Goal: Task Accomplishment & Management: Complete application form

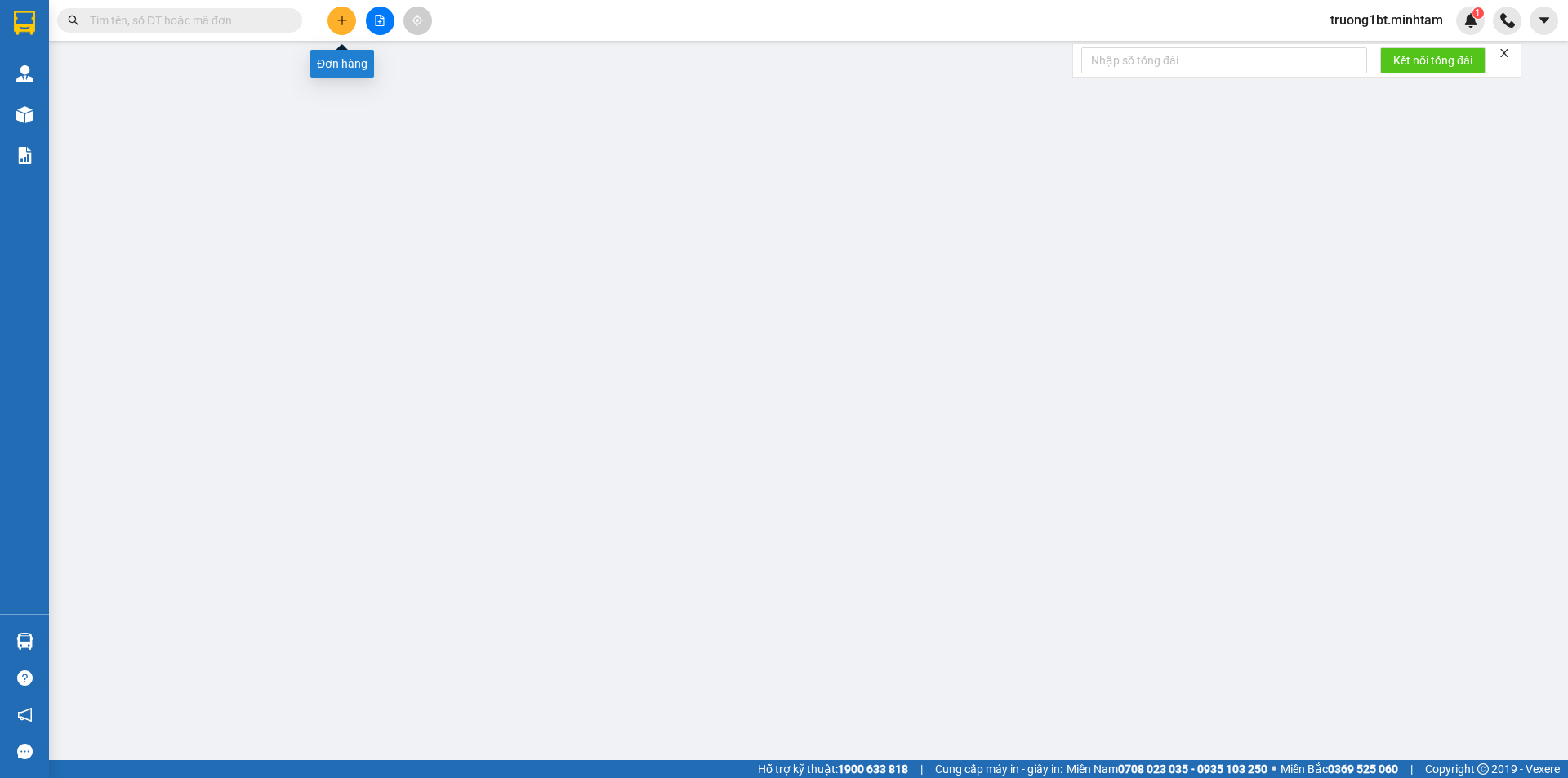
click at [343, 22] on icon "plus" at bounding box center [342, 21] width 12 height 12
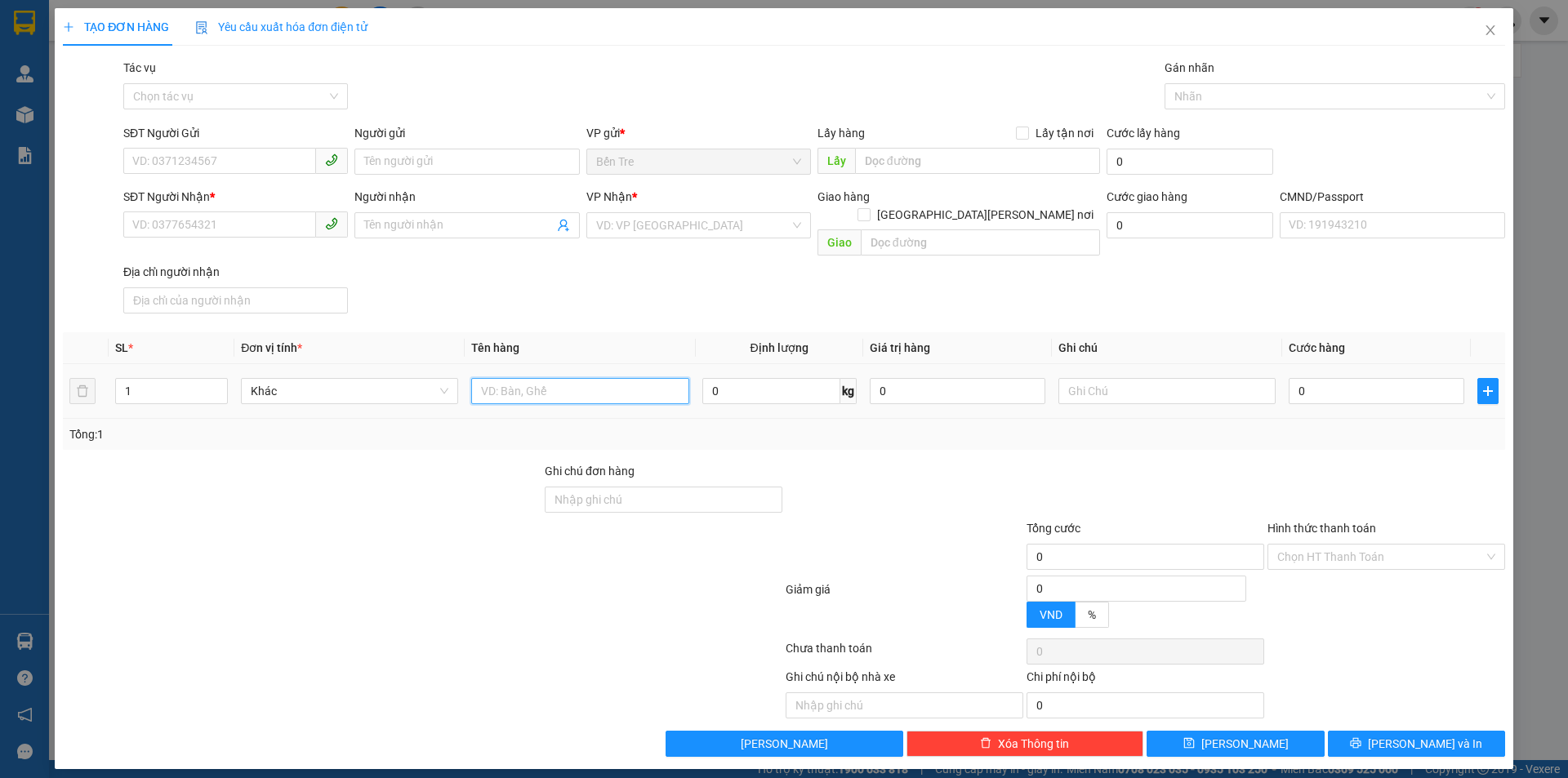
click at [549, 378] on input "text" at bounding box center [580, 391] width 217 height 26
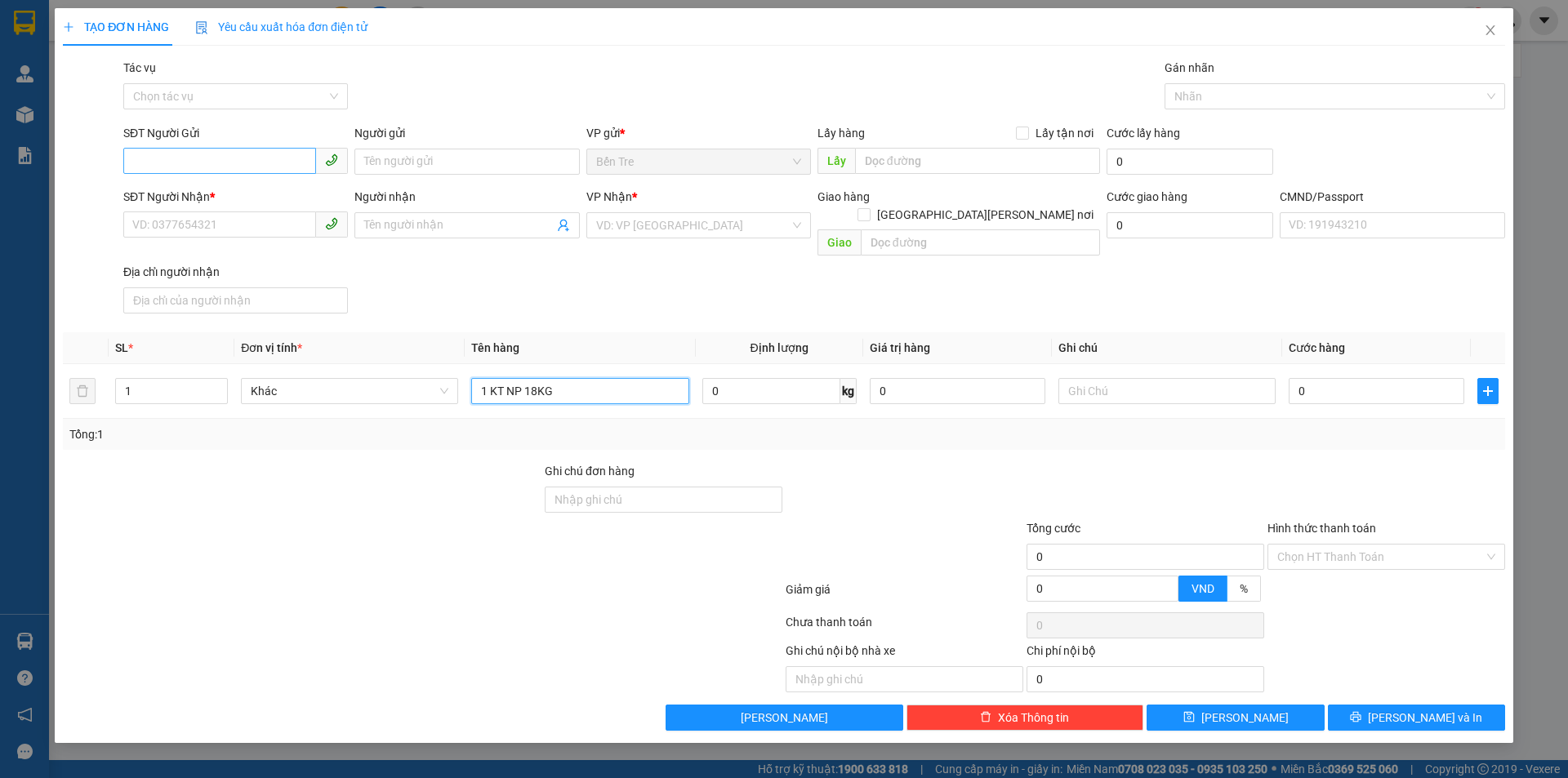
type input "1 KT NP 18KG"
click at [240, 159] on input "SĐT Người Gửi" at bounding box center [219, 160] width 193 height 26
type input "0919825869"
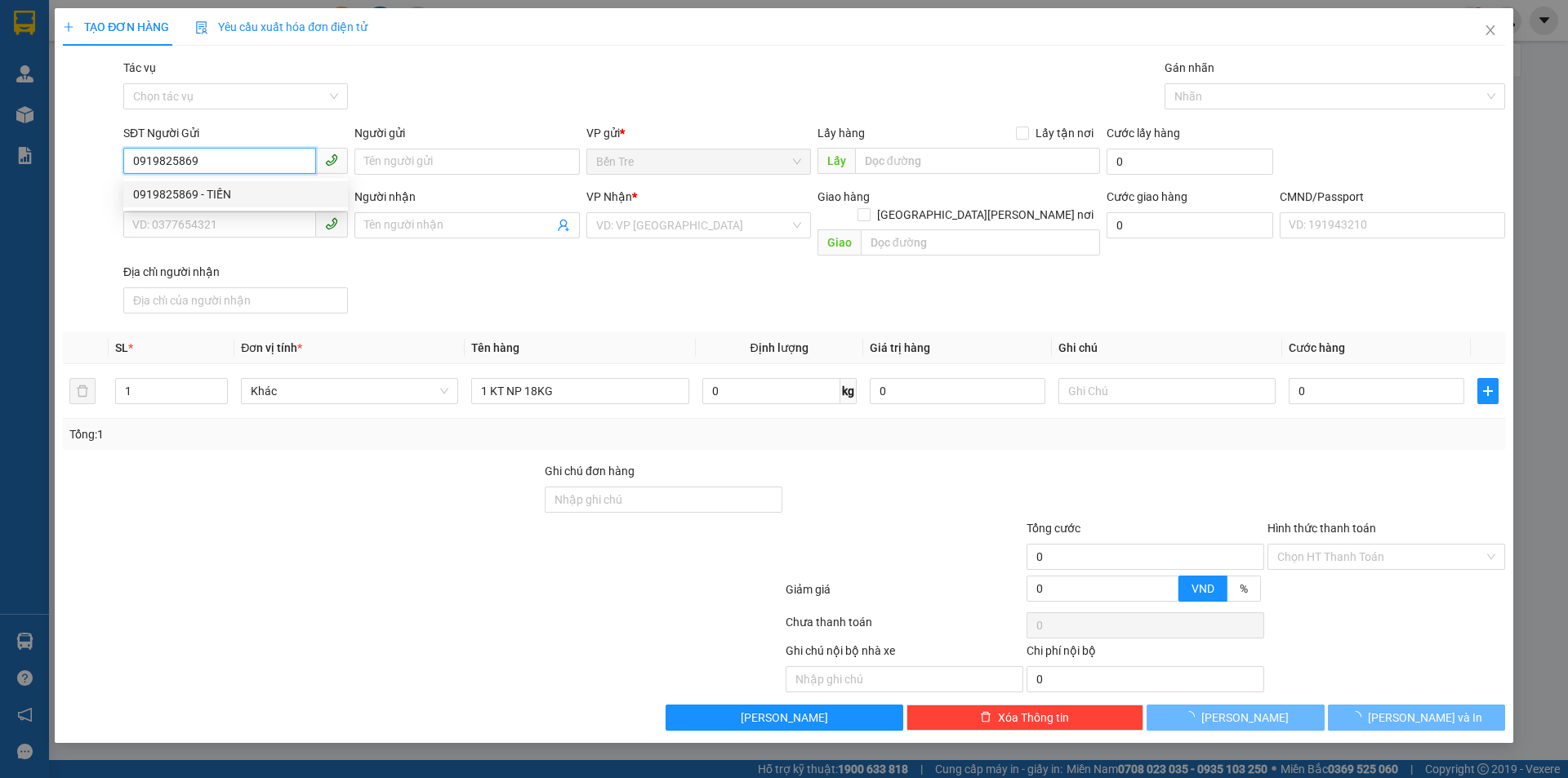
click at [251, 186] on div "0919825869 - TIẾN" at bounding box center [236, 194] width 205 height 18
type input "TIẾN"
type input "0909341979"
type input "TRANG"
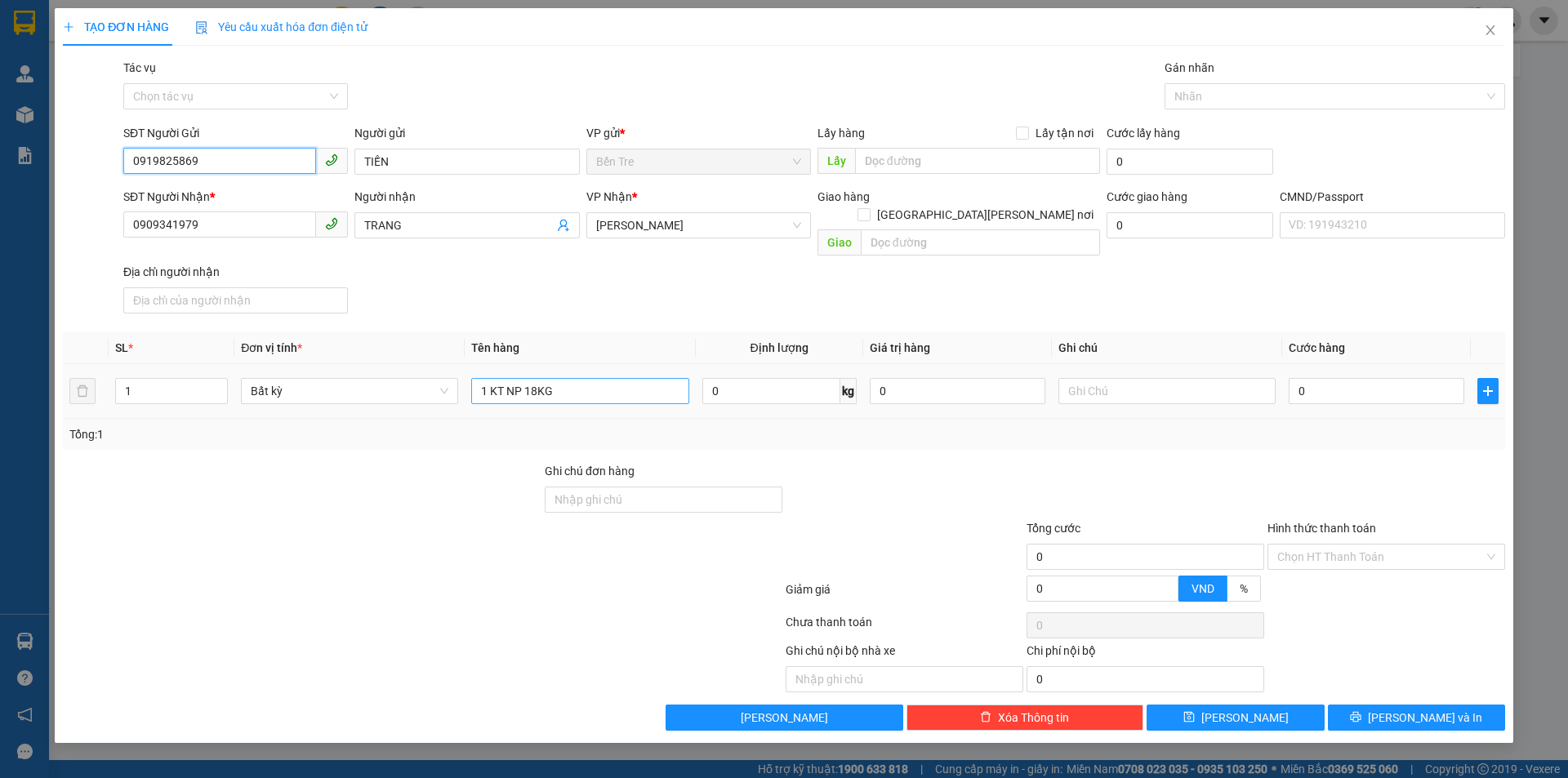
type input "0919825869"
click at [607, 378] on input "1 KT NP 18KG" at bounding box center [580, 391] width 217 height 26
type input "1 KT NP 18KG (TC)"
click at [929, 378] on input "0" at bounding box center [958, 391] width 176 height 26
click at [1006, 469] on div at bounding box center [904, 491] width 241 height 57
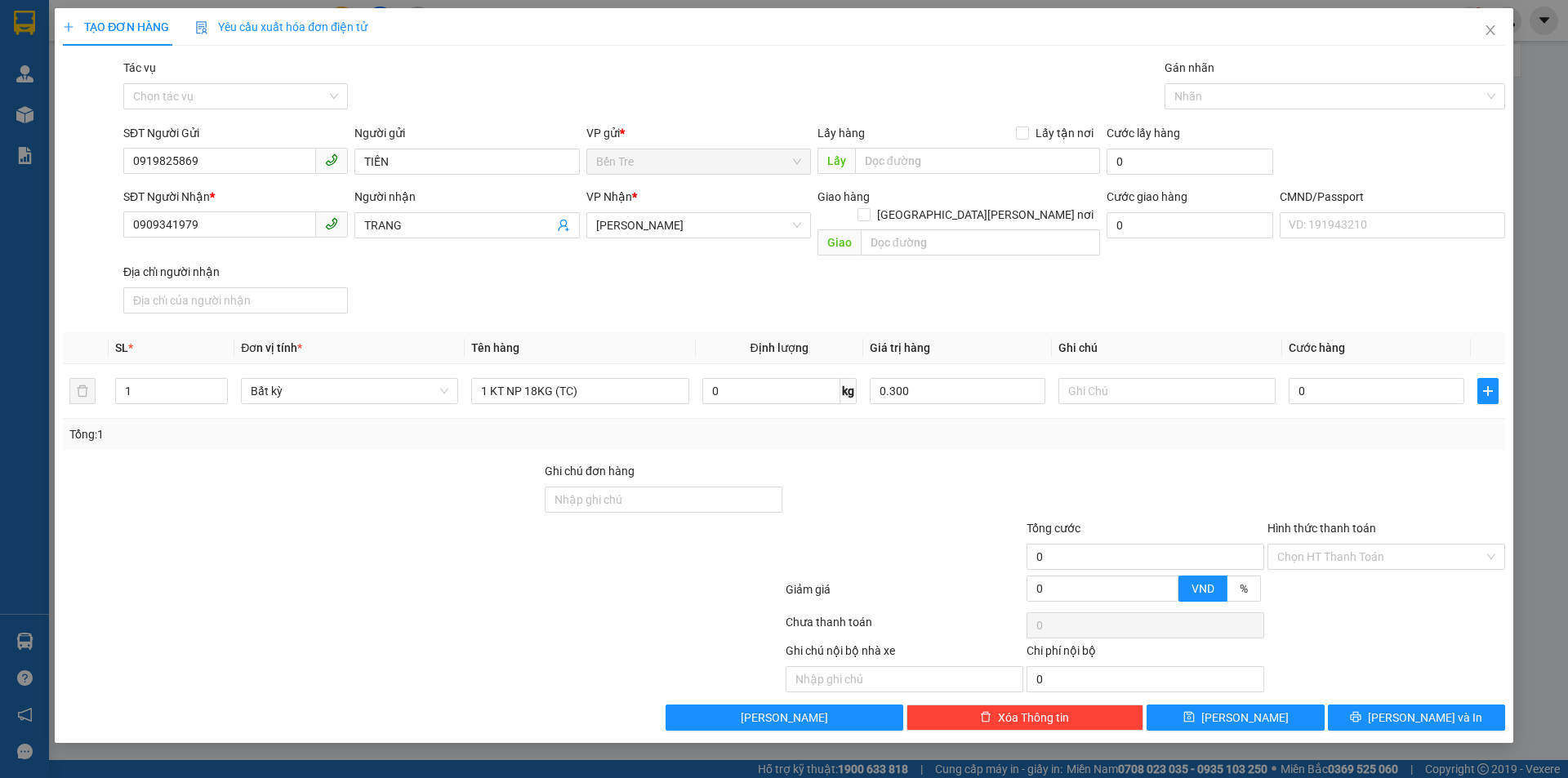
type input "300.000"
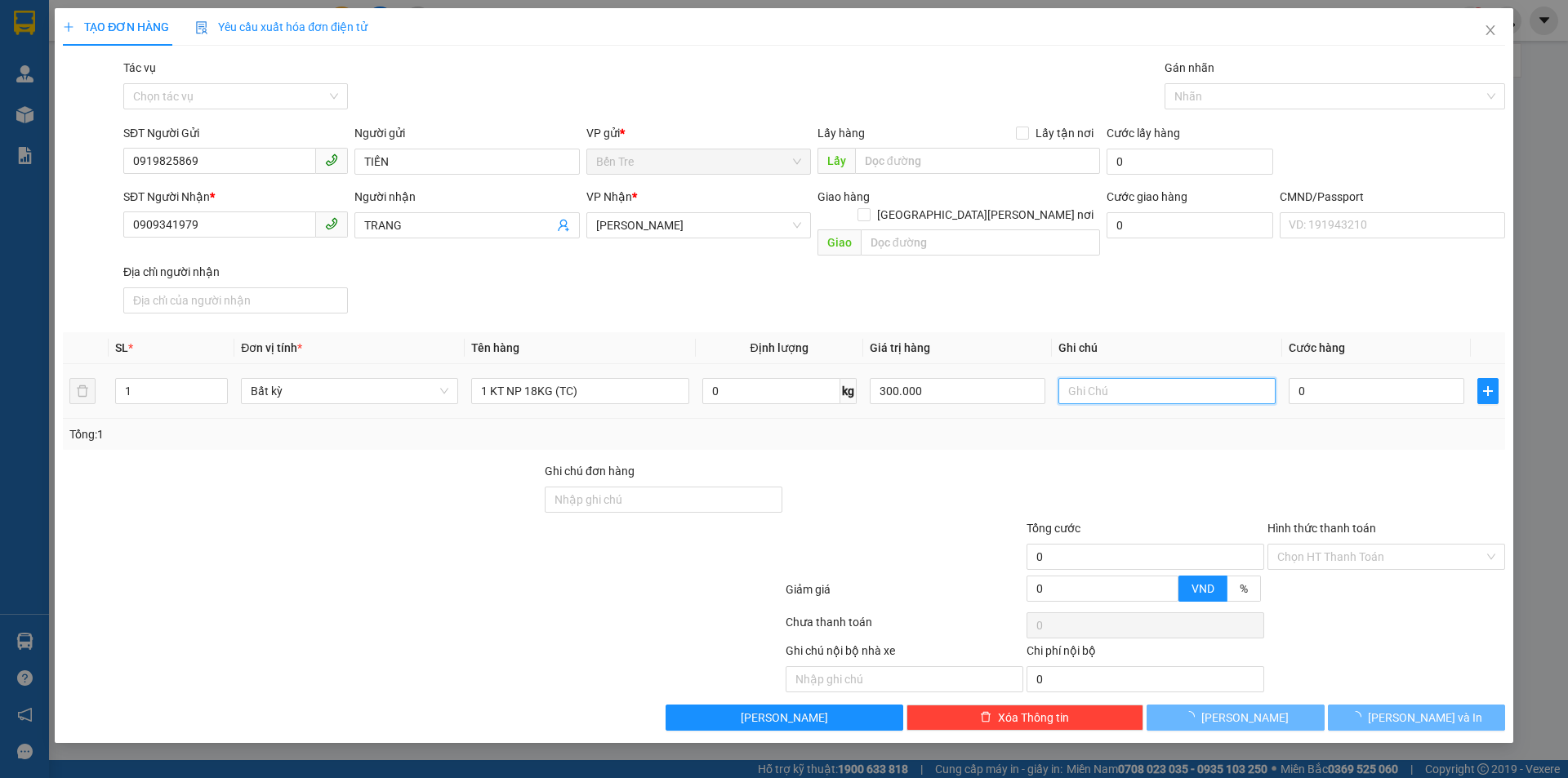
click at [1161, 378] on input "text" at bounding box center [1167, 391] width 217 height 26
click at [1160, 378] on input "text" at bounding box center [1167, 391] width 217 height 26
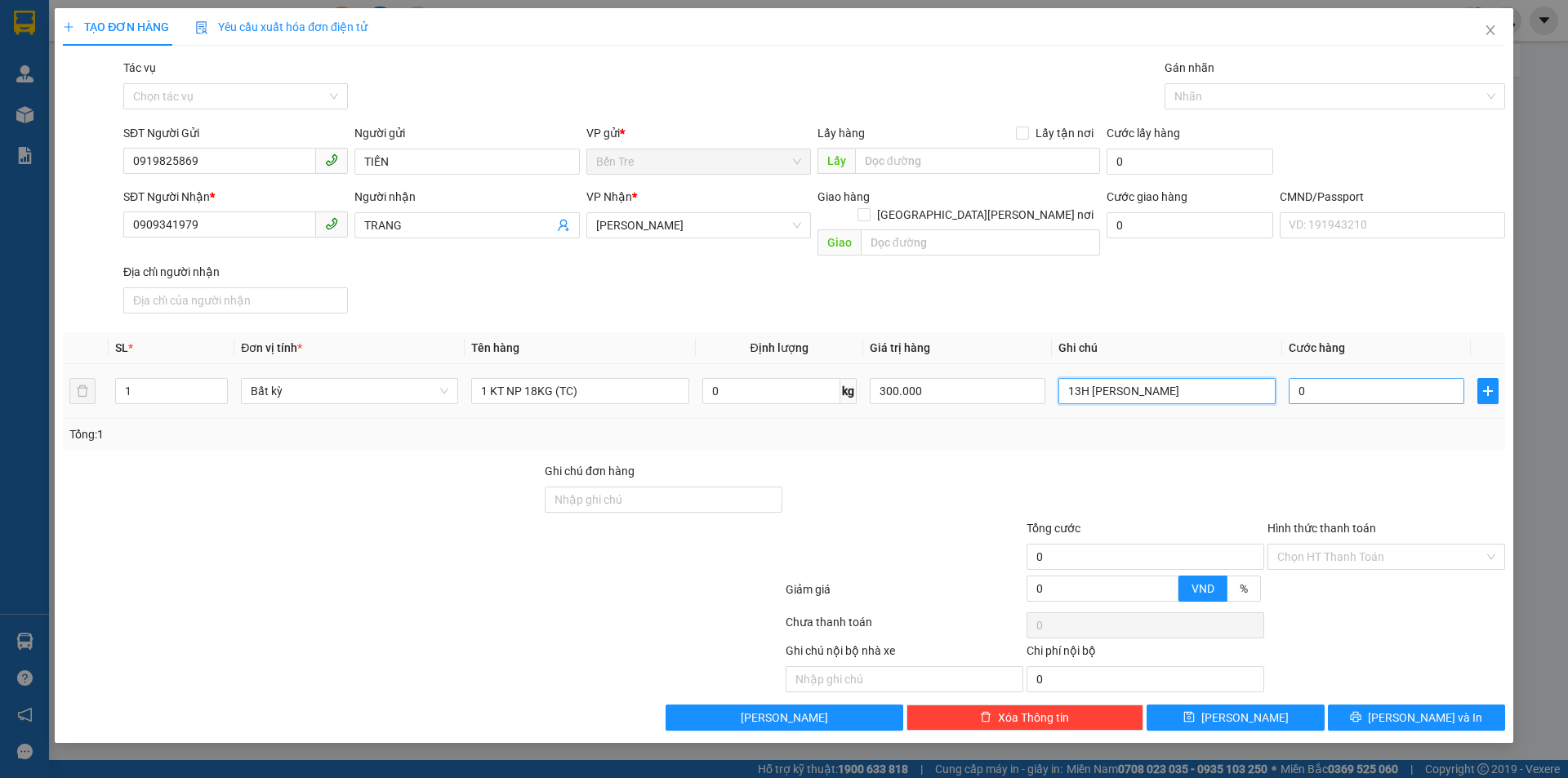
type input "13H [PERSON_NAME]"
click at [1368, 378] on input "0" at bounding box center [1377, 391] width 176 height 26
type input "3"
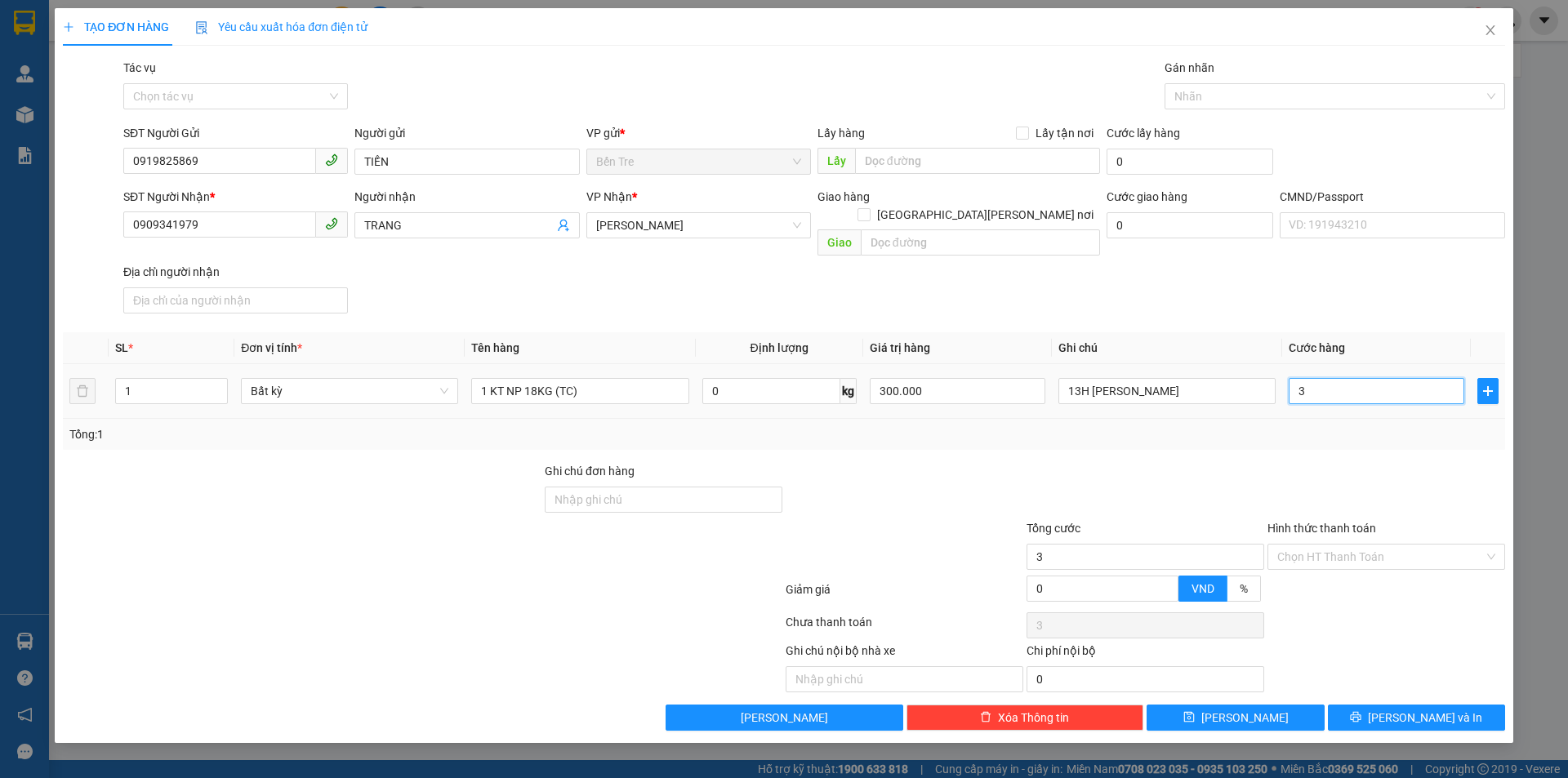
type input "35"
type input "35.000"
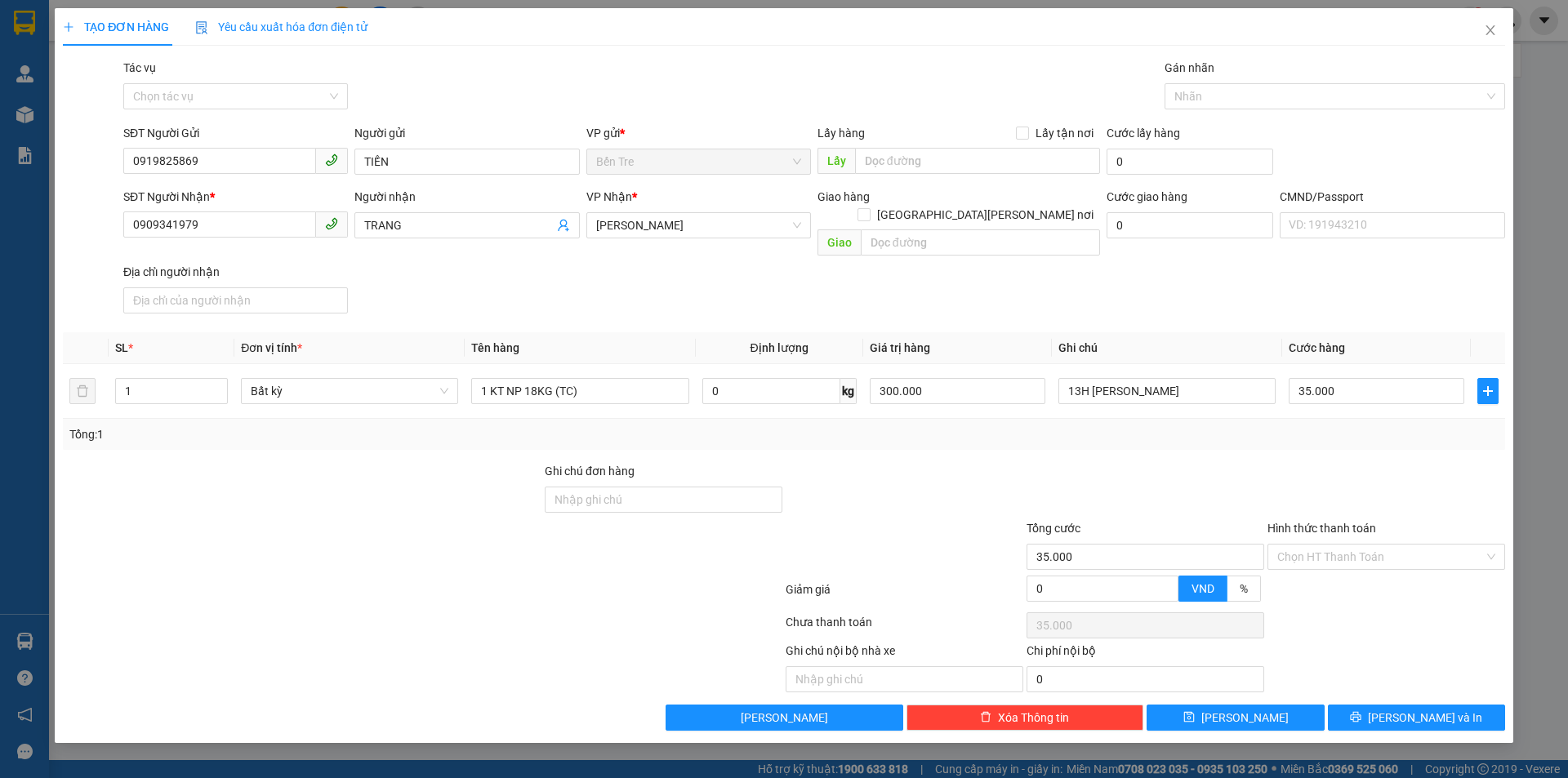
click at [1414, 425] on div "Tổng: 1" at bounding box center [784, 434] width 1429 height 18
click at [1380, 544] on input "Hình thức thanh toán" at bounding box center [1380, 556] width 206 height 24
click at [1370, 567] on div "Tại văn phòng" at bounding box center [1386, 572] width 218 height 18
type input "0"
click at [1442, 709] on span "[PERSON_NAME] và In" at bounding box center [1425, 717] width 114 height 18
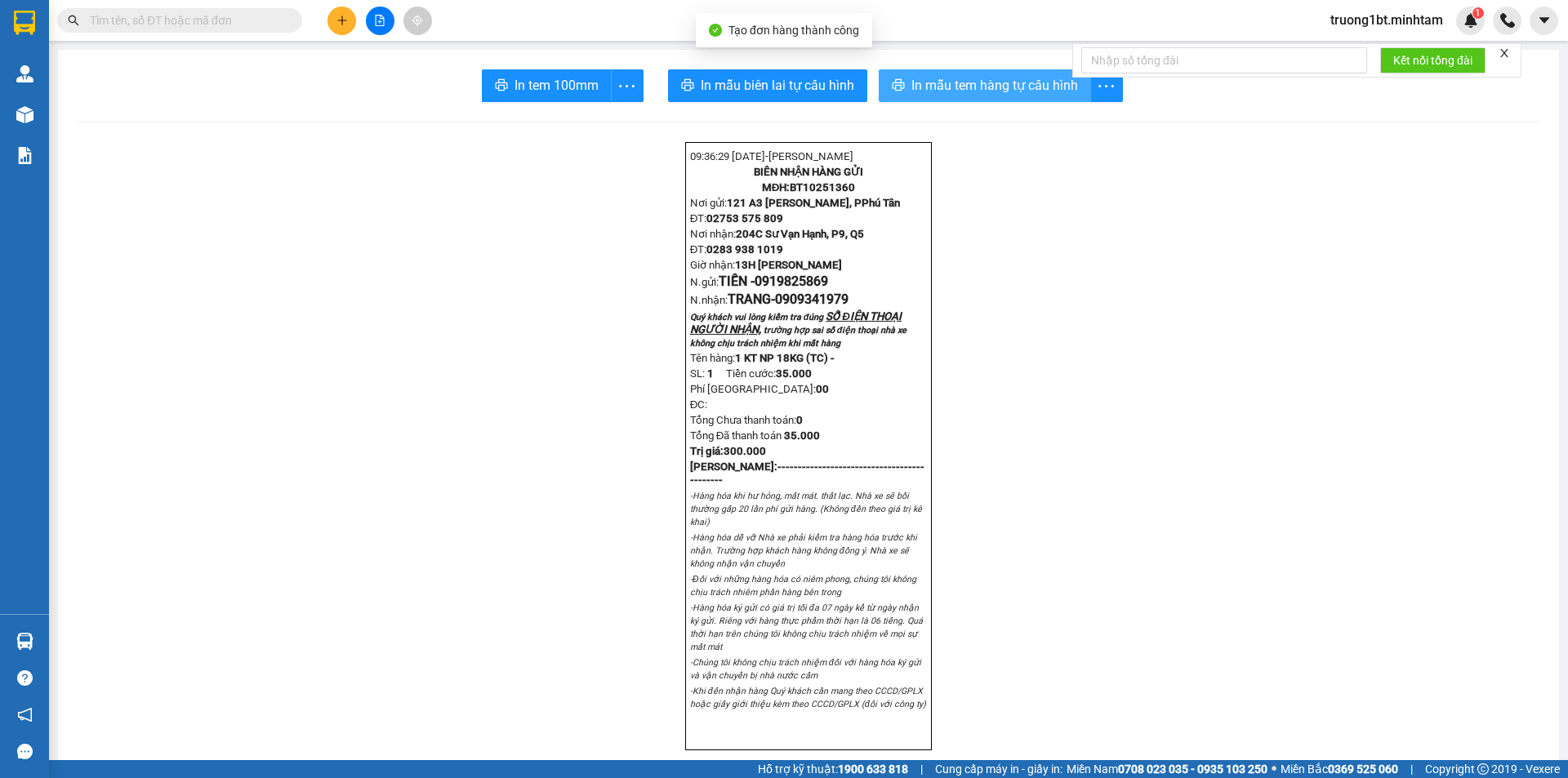
click at [973, 87] on span "In mẫu tem hàng tự cấu hình" at bounding box center [995, 85] width 166 height 21
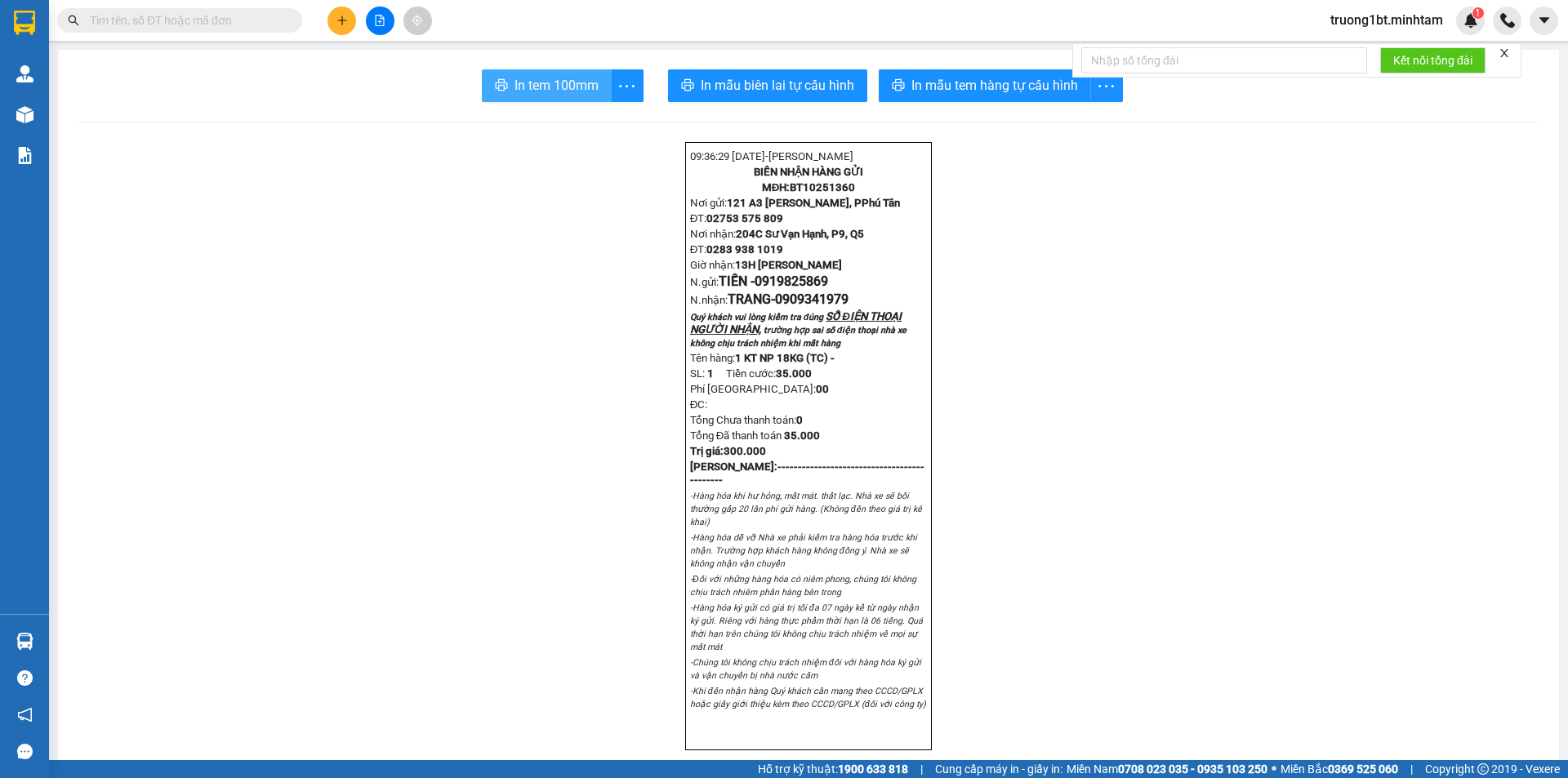
click at [498, 88] on icon "printer" at bounding box center [501, 85] width 13 height 12
click at [250, 27] on input "text" at bounding box center [186, 21] width 193 height 18
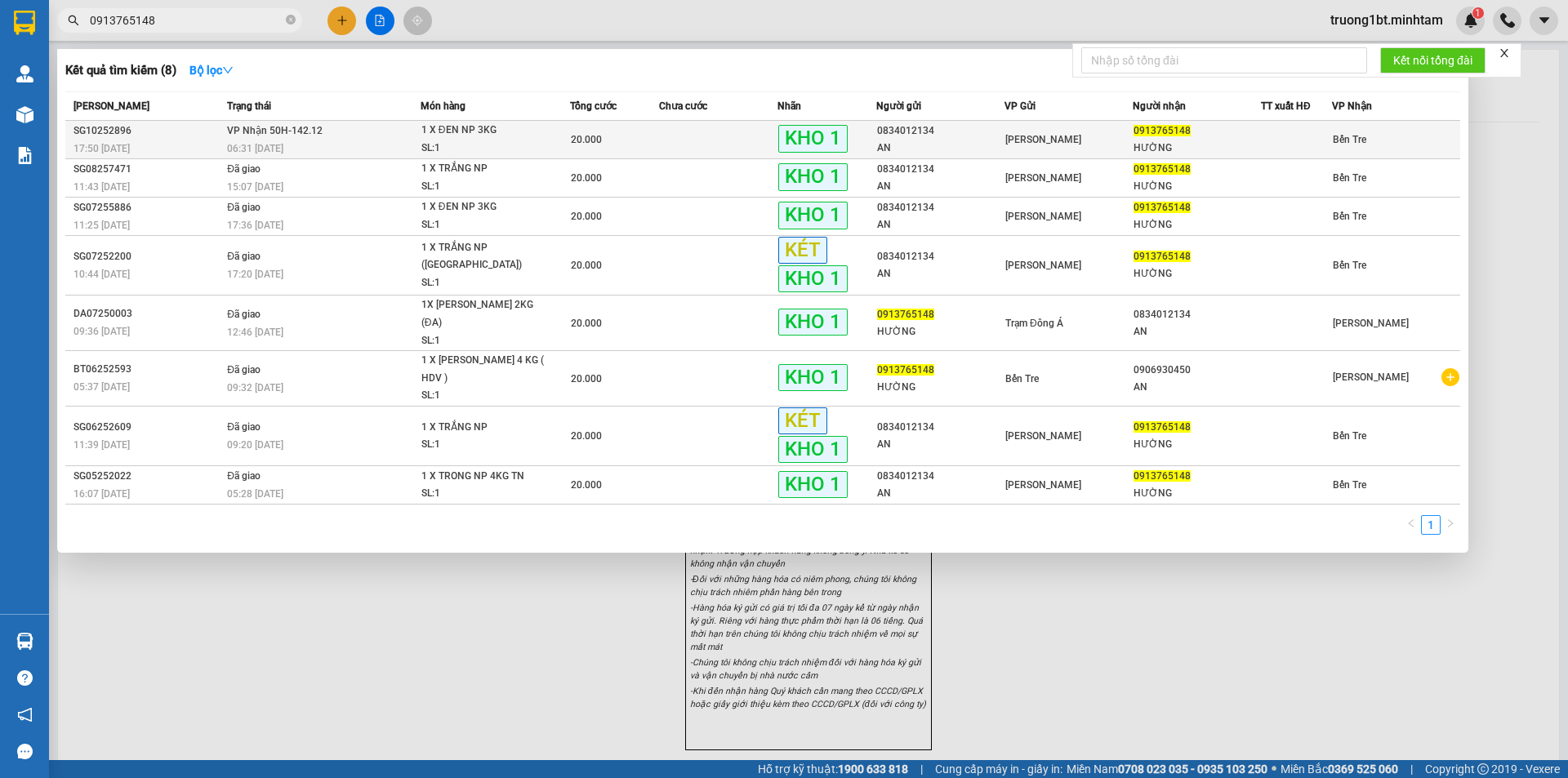
type input "0913765148"
click at [777, 153] on td at bounding box center [718, 140] width 118 height 38
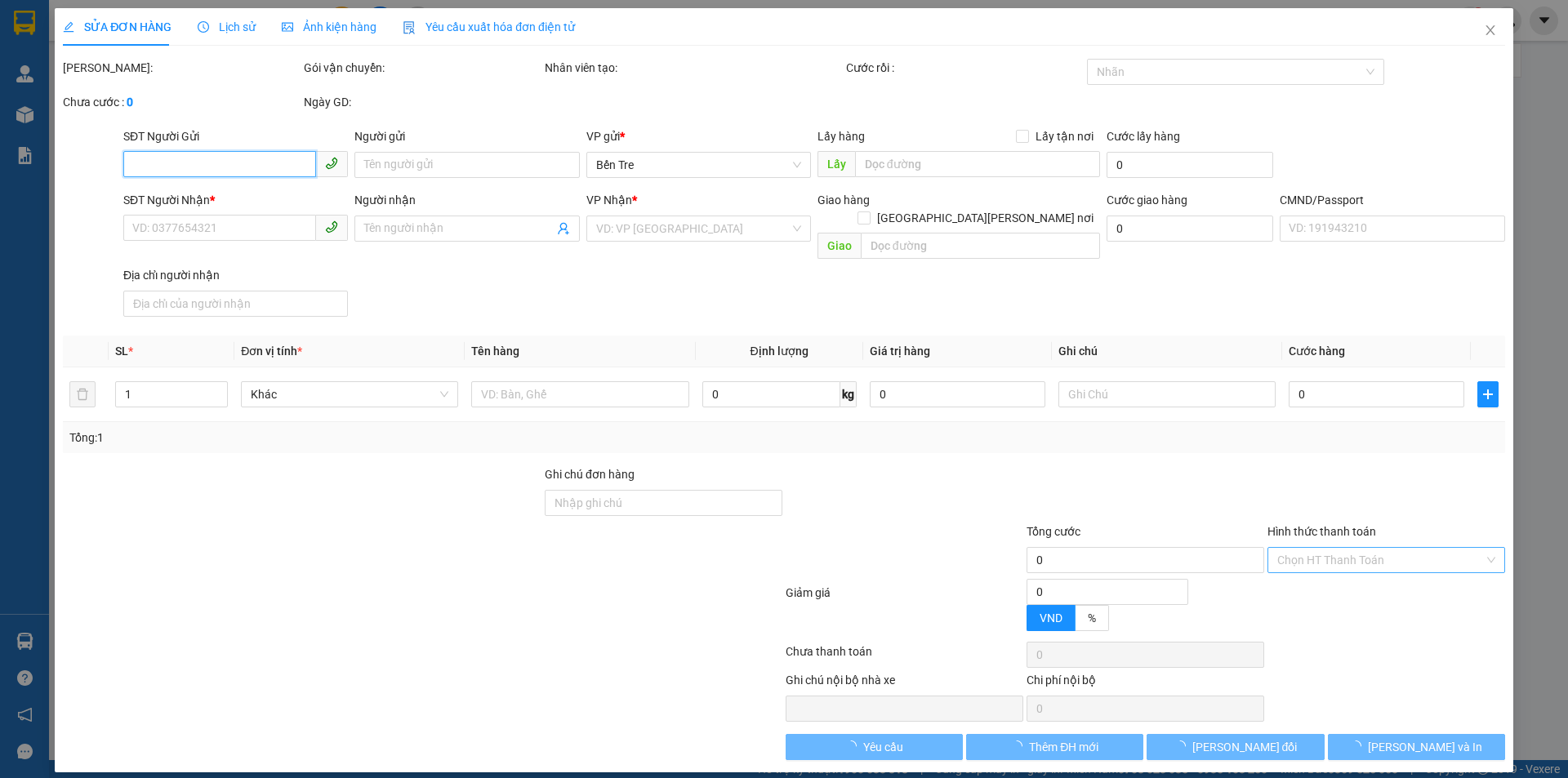
type input "0834012134"
type input "AN"
type input "0913765148"
type input "HƯỜNG"
type input "HƯ ĐỔ KO ĐỀN"
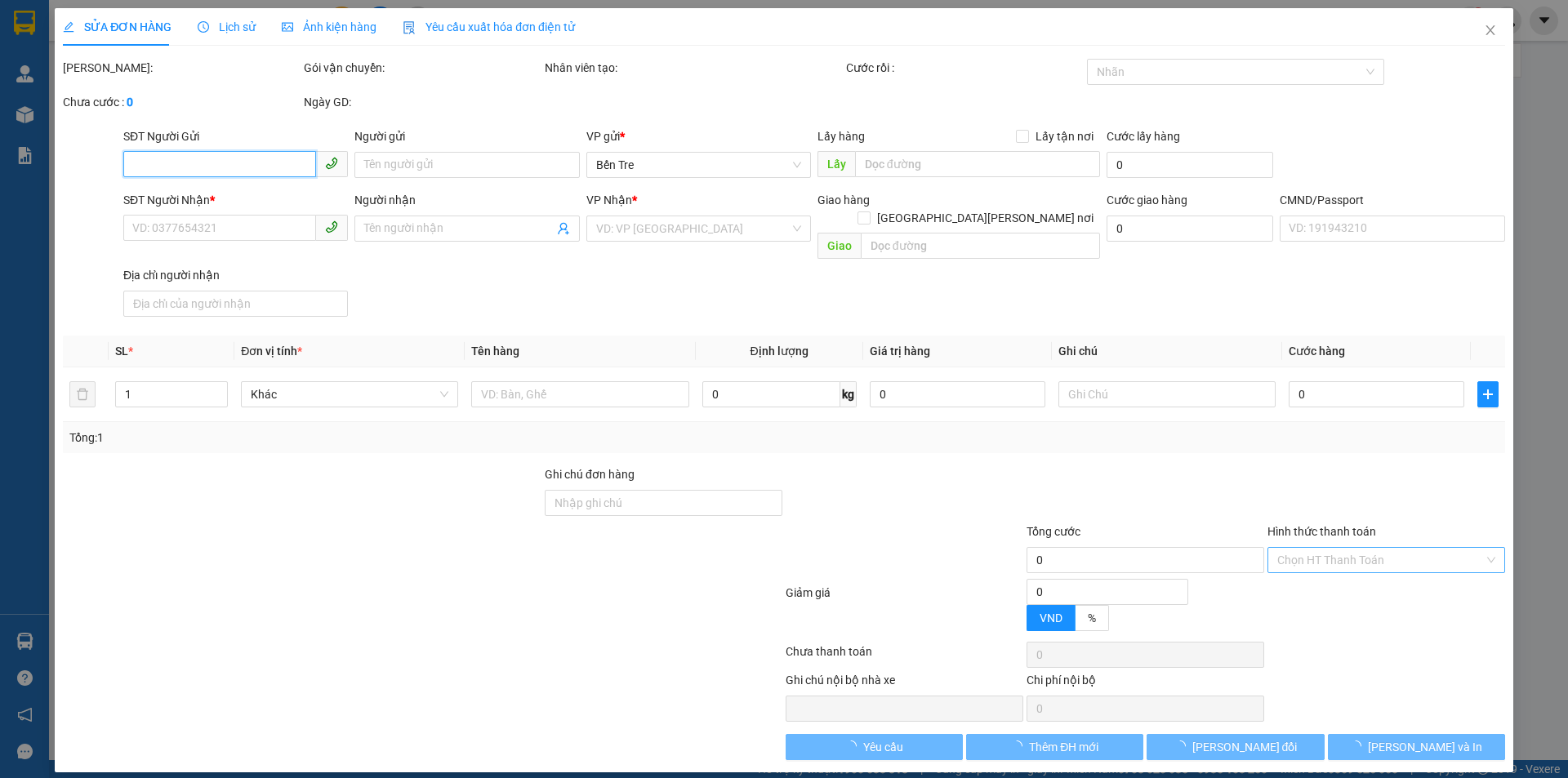
type input "20.000"
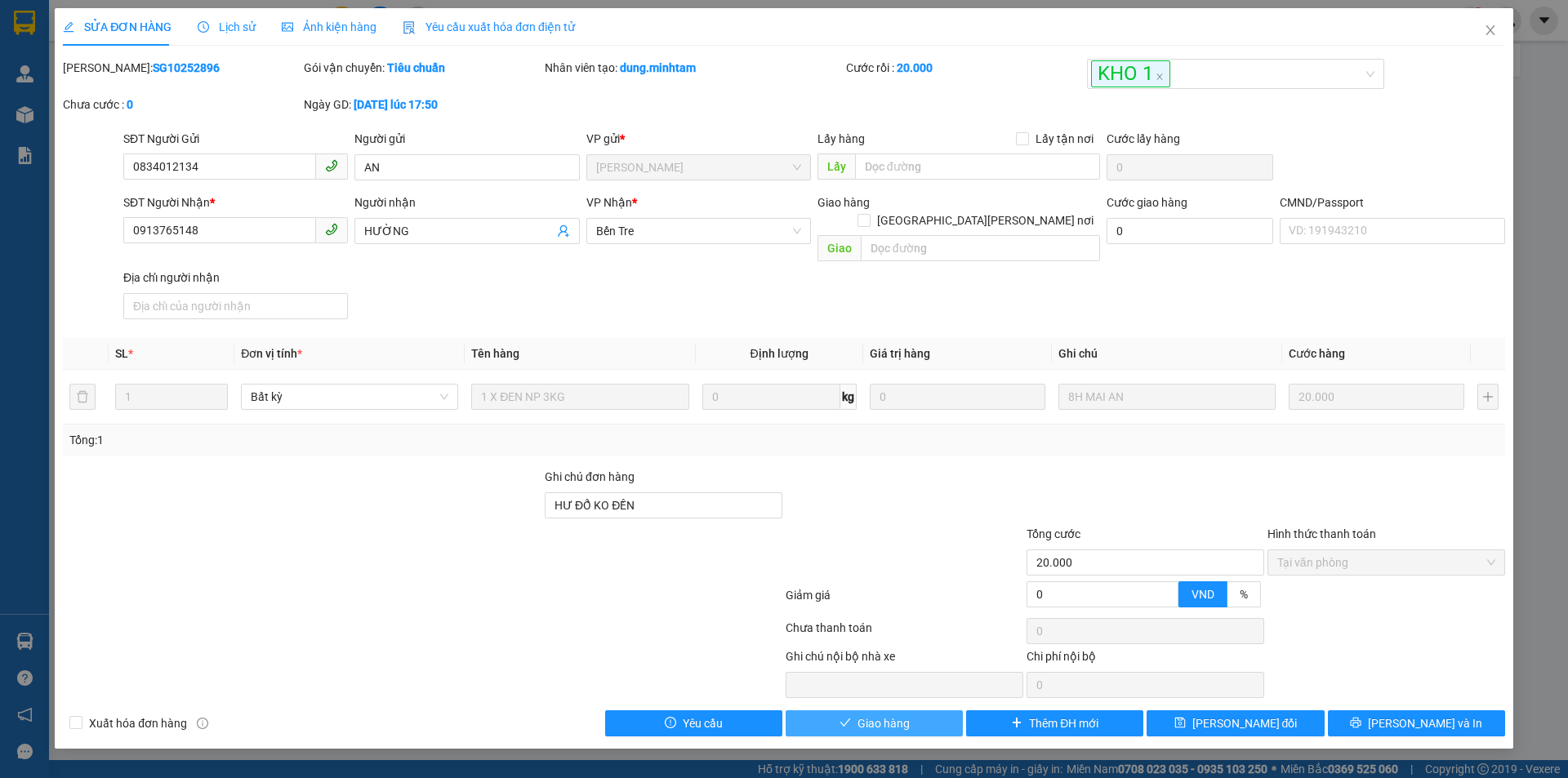
click at [927, 711] on button "Giao hàng" at bounding box center [874, 723] width 177 height 26
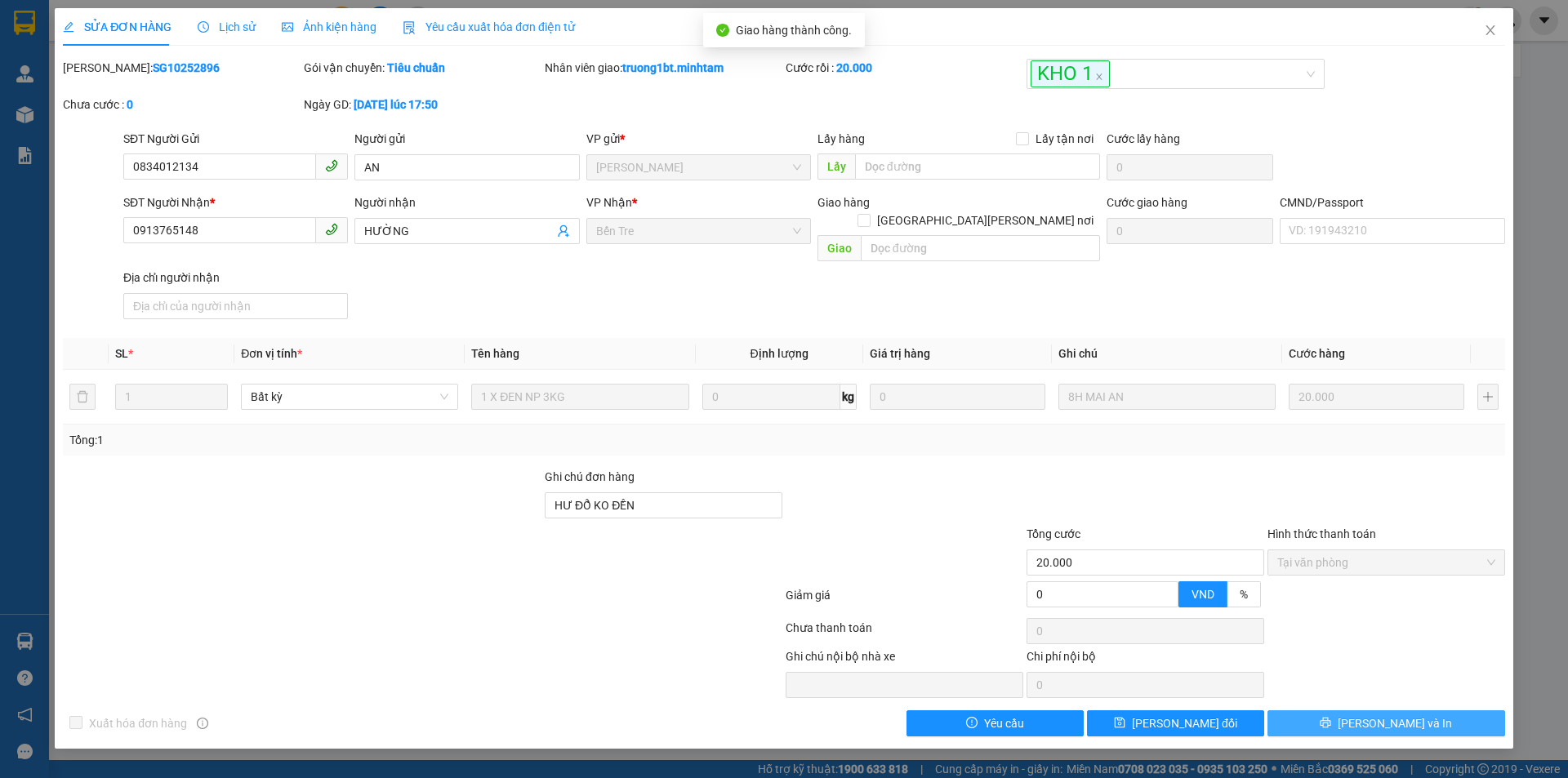
drag, startPoint x: 1429, startPoint y: 708, endPoint x: 1416, endPoint y: 702, distance: 14.3
click at [1429, 711] on button "[PERSON_NAME] và In" at bounding box center [1386, 723] width 238 height 26
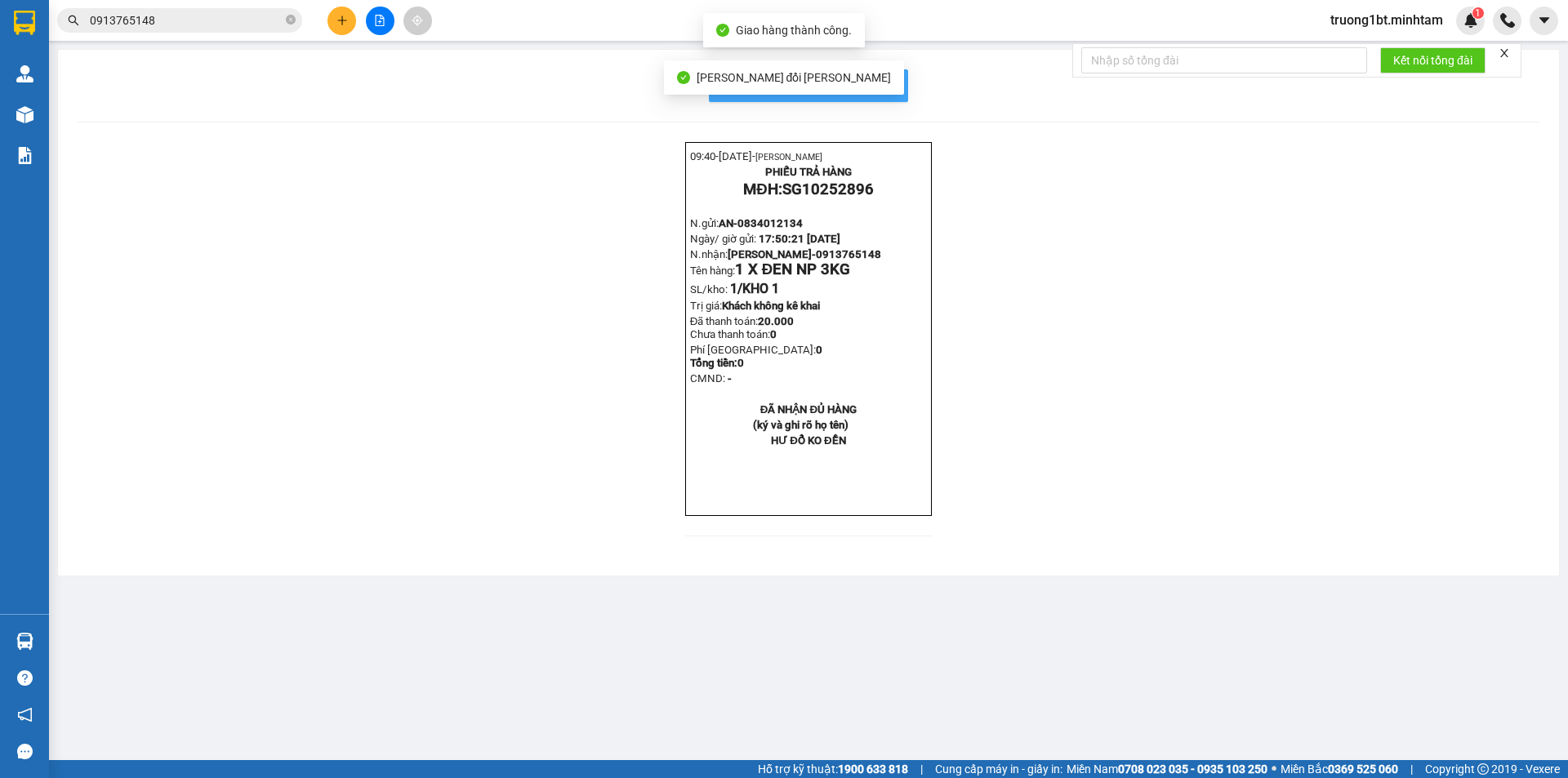
click at [901, 73] on button "In mẫu biên lai tự cấu hình" at bounding box center [808, 85] width 199 height 32
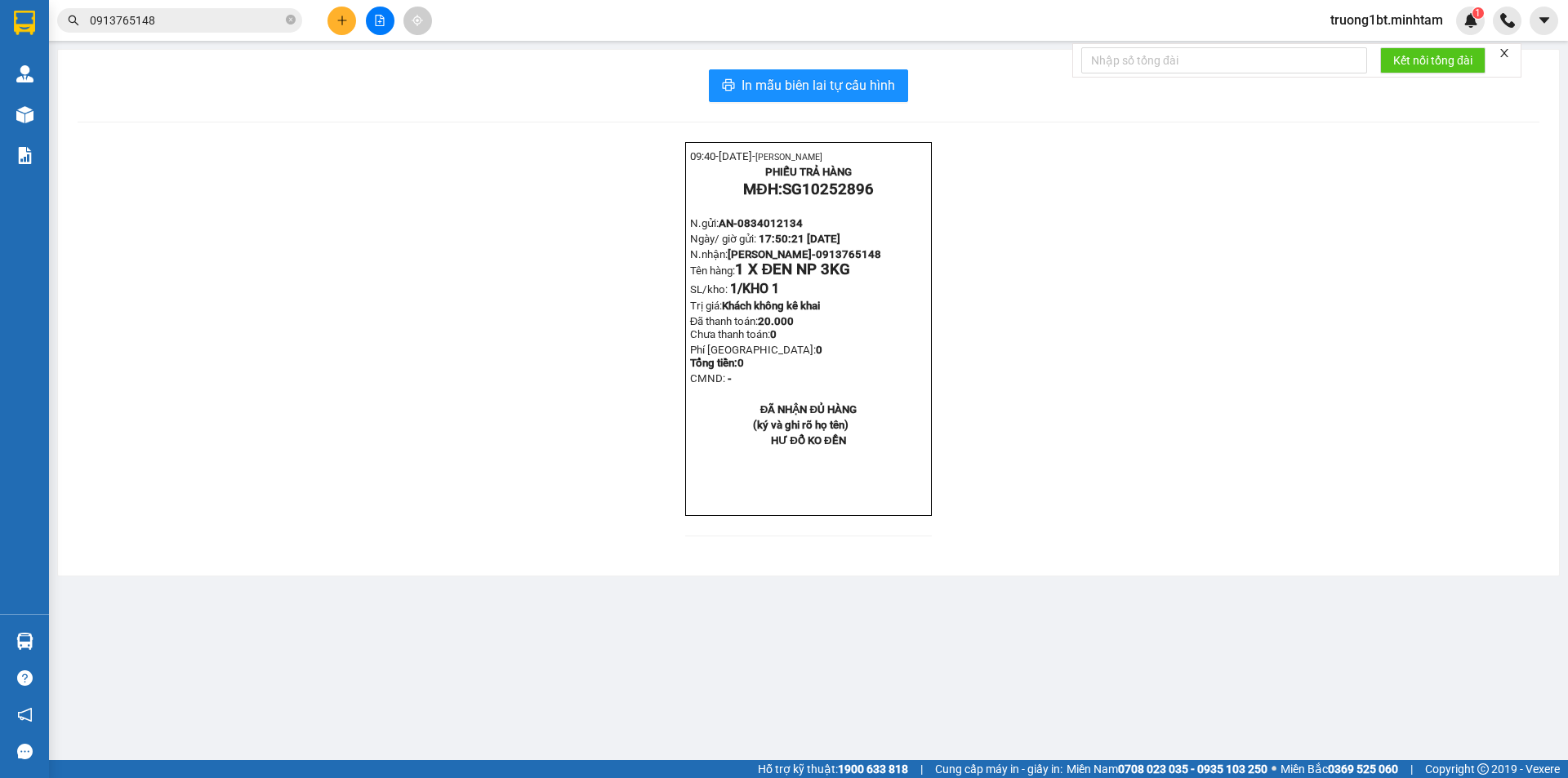
click at [286, 22] on icon "close-circle" at bounding box center [290, 20] width 10 height 10
click at [263, 19] on input "text" at bounding box center [186, 21] width 193 height 18
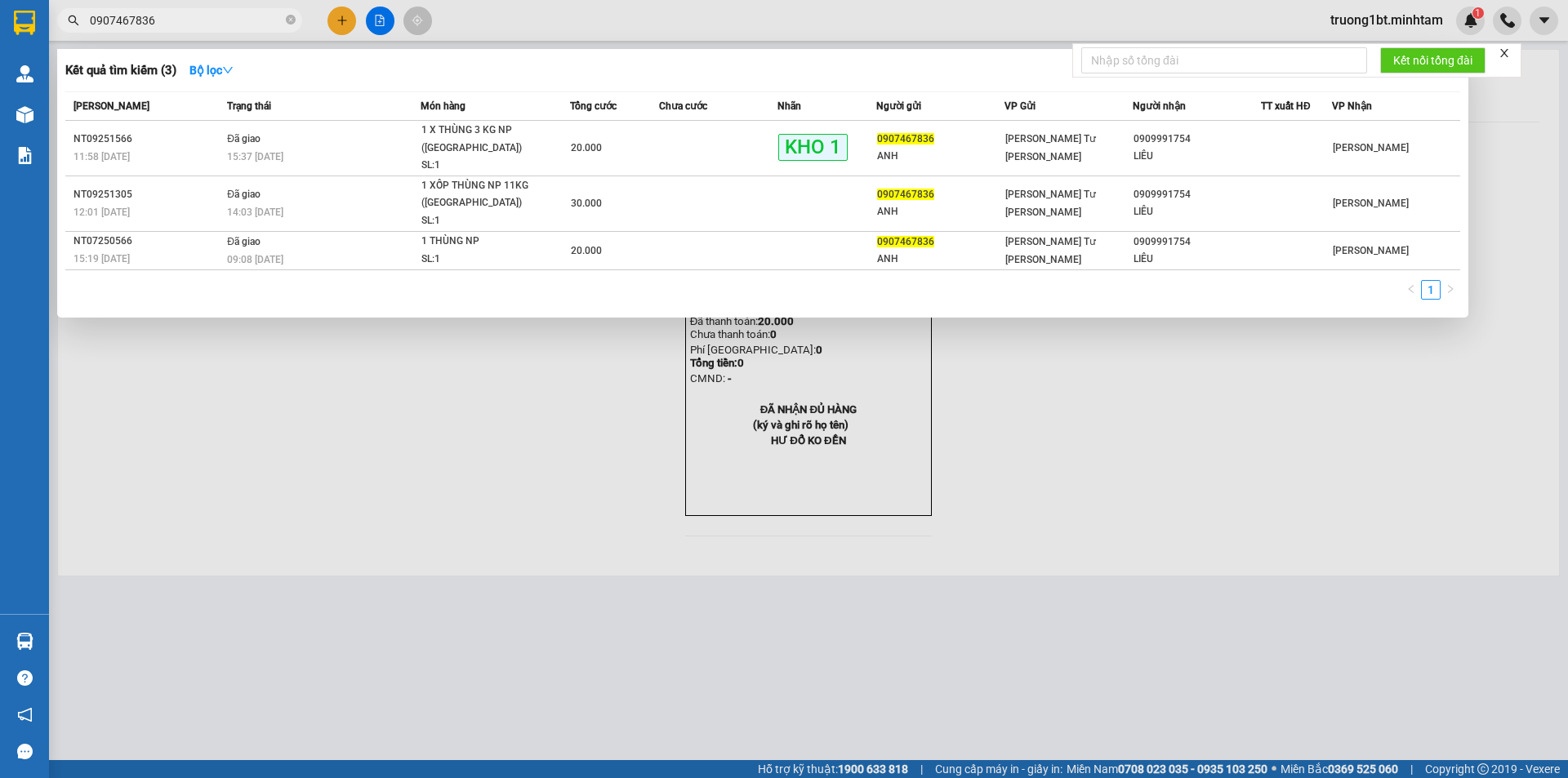
type input "0907467836"
click at [374, 107] on div "Trạng thái" at bounding box center [323, 106] width 193 height 18
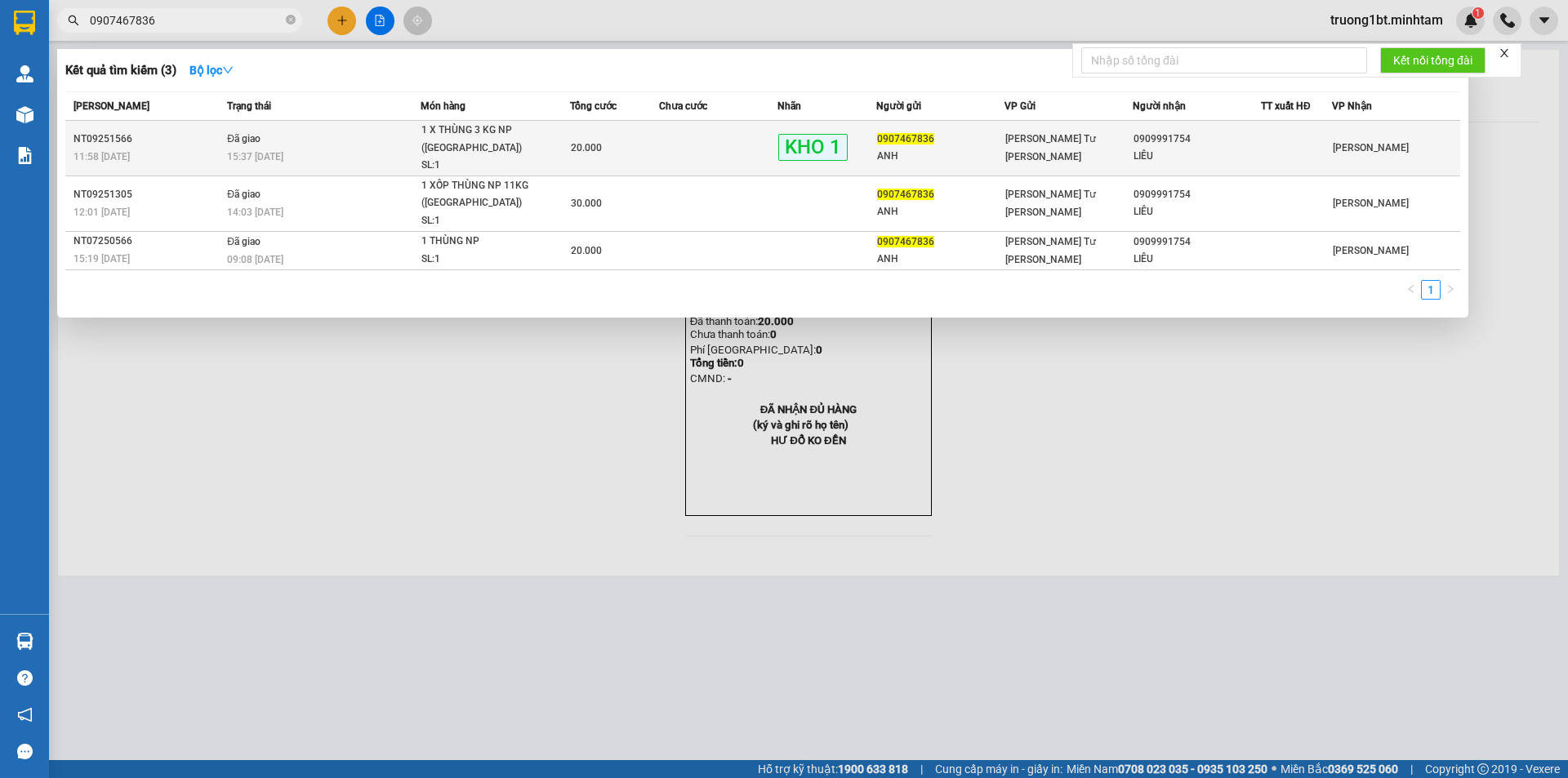
click at [389, 137] on td "Đã giao 15:37 [DATE]" at bounding box center [322, 149] width 197 height 56
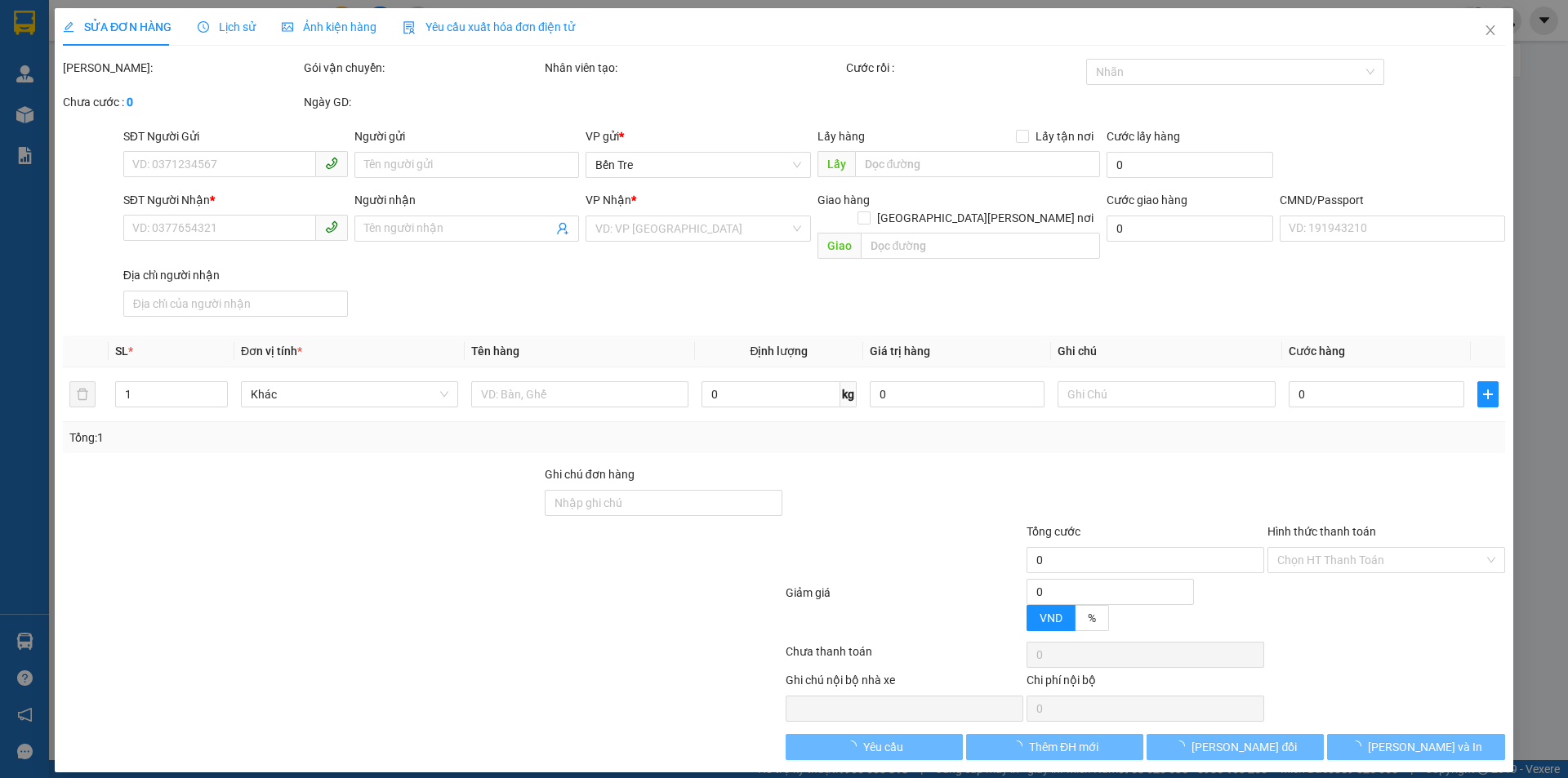
type input "0907467836"
type input "ANH"
type input "0909991754"
type input "LIÊU"
type input "20.000"
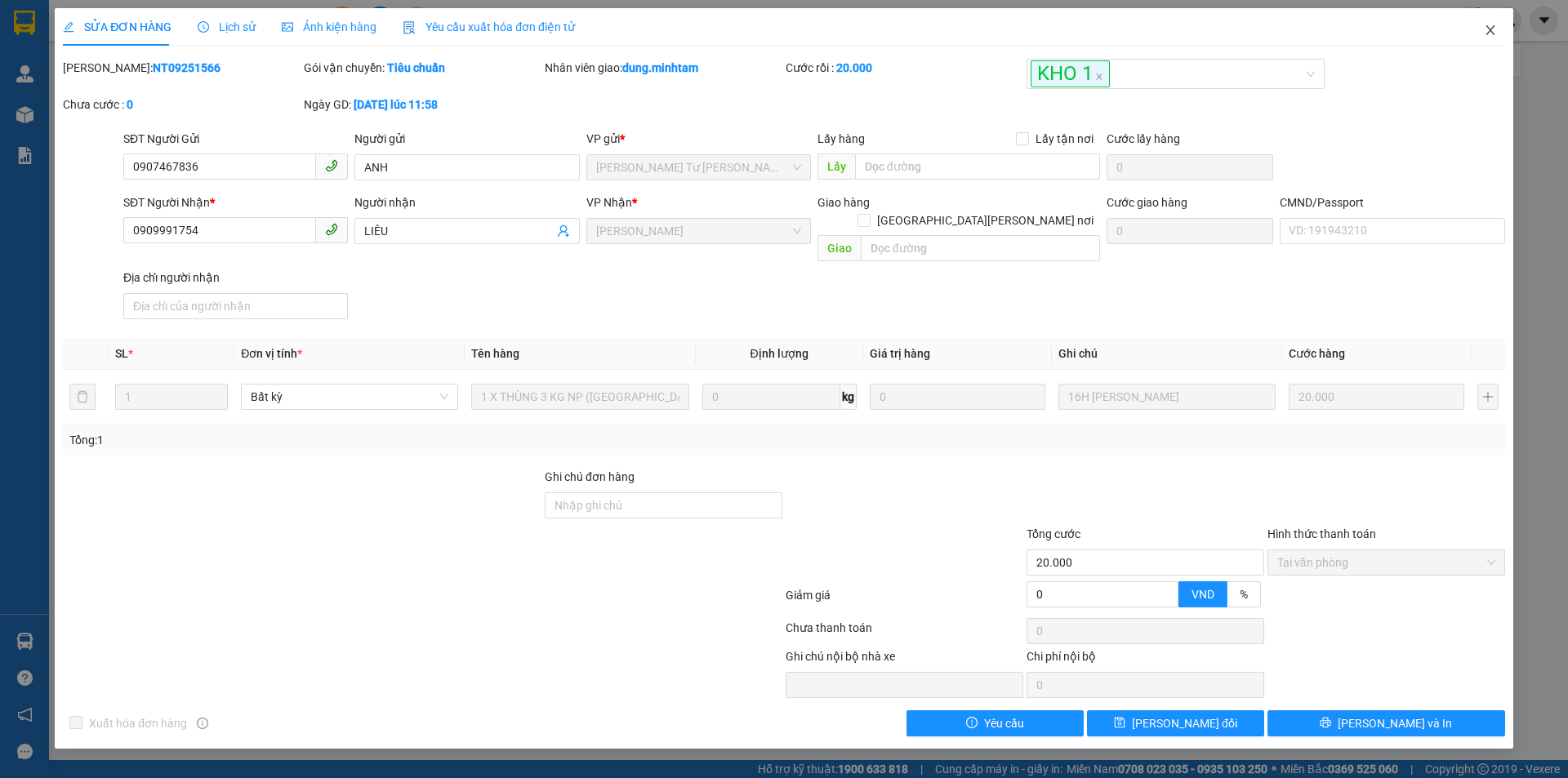
click at [1488, 34] on icon "close" at bounding box center [1490, 30] width 9 height 10
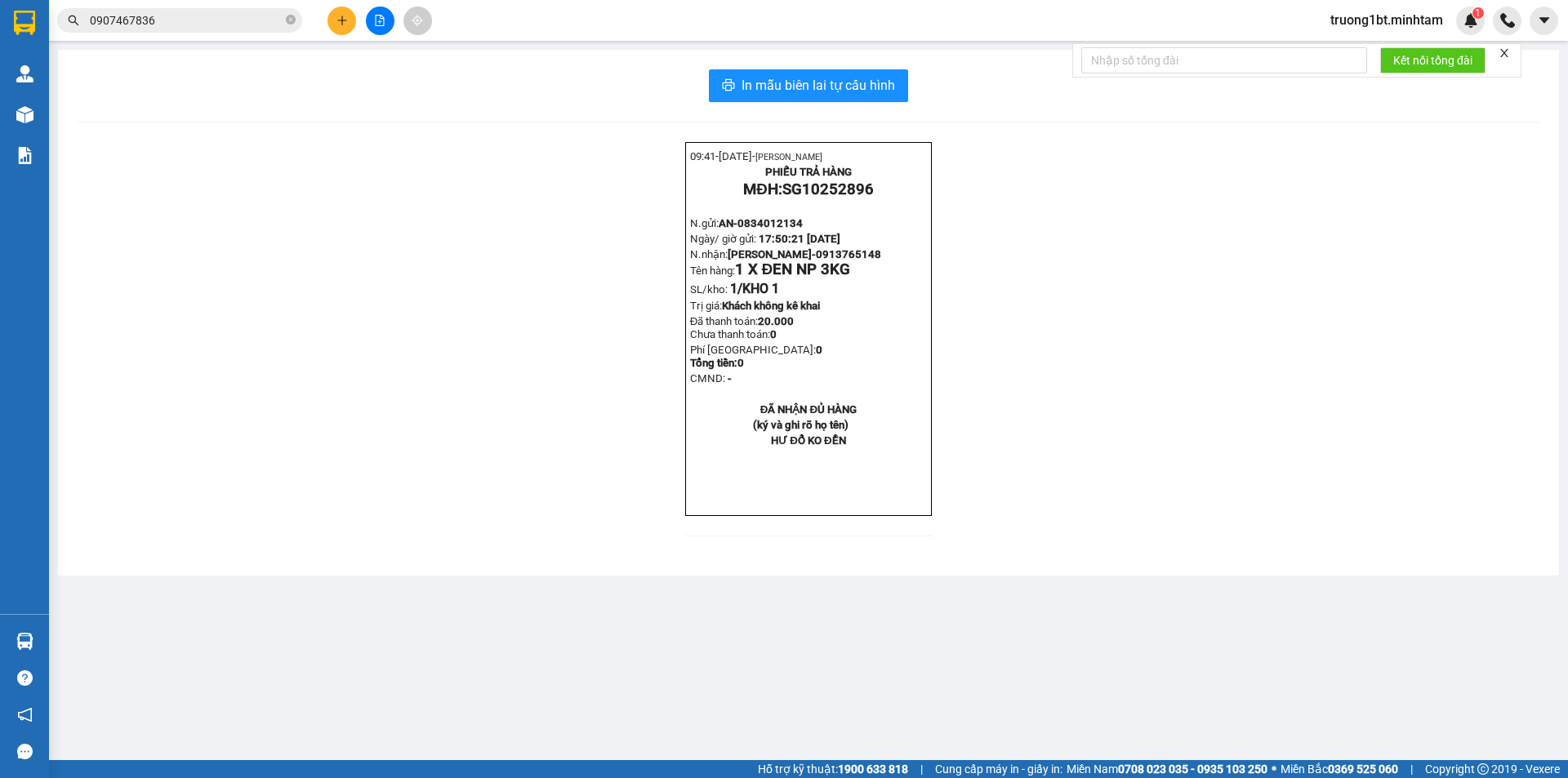
click at [226, 27] on input "0907467836" at bounding box center [186, 21] width 193 height 18
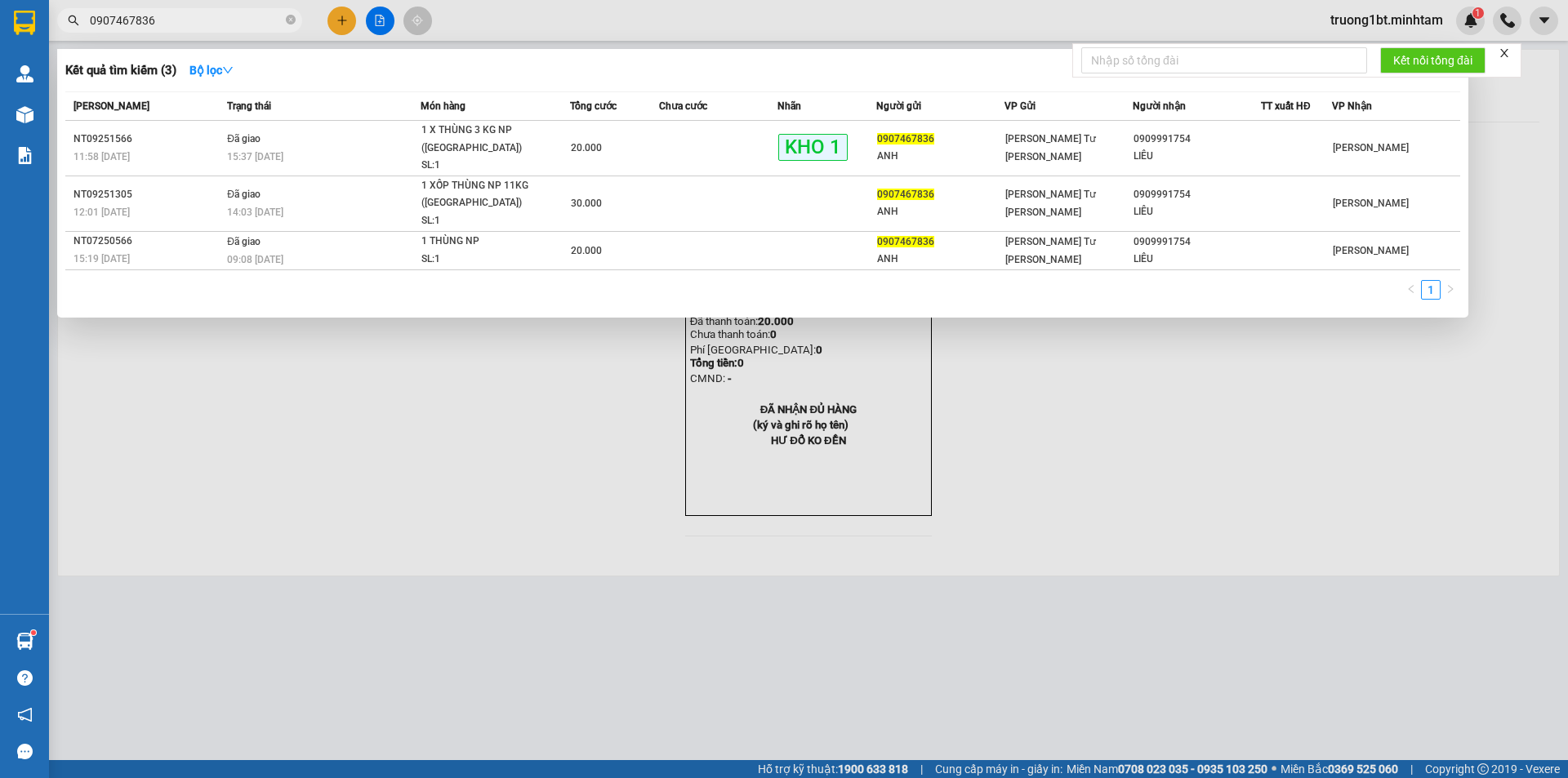
click at [346, 563] on div at bounding box center [784, 389] width 1568 height 778
click at [241, 26] on input "0907467836" at bounding box center [186, 21] width 193 height 18
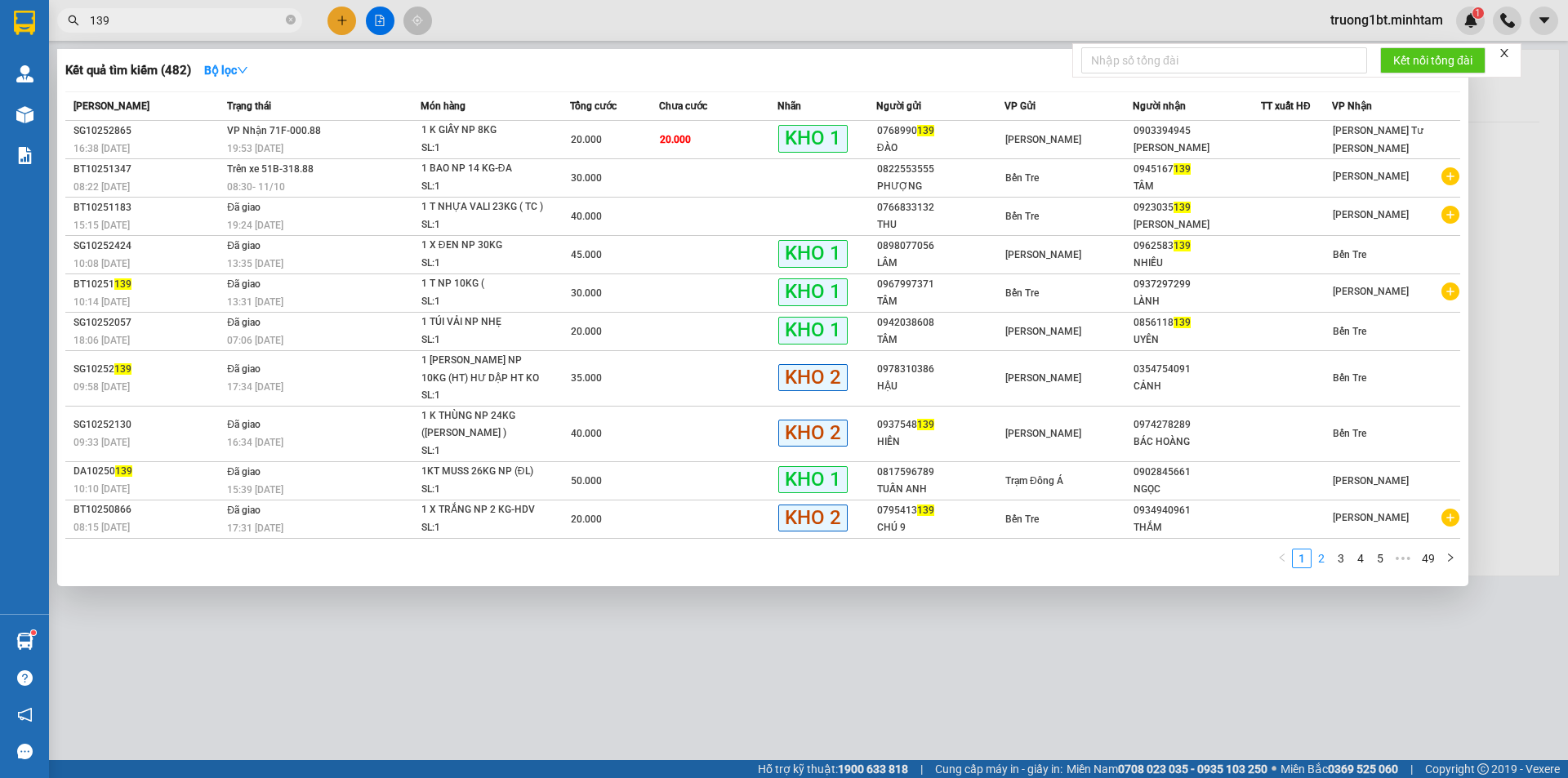
click at [1319, 559] on link "2" at bounding box center [1322, 558] width 18 height 18
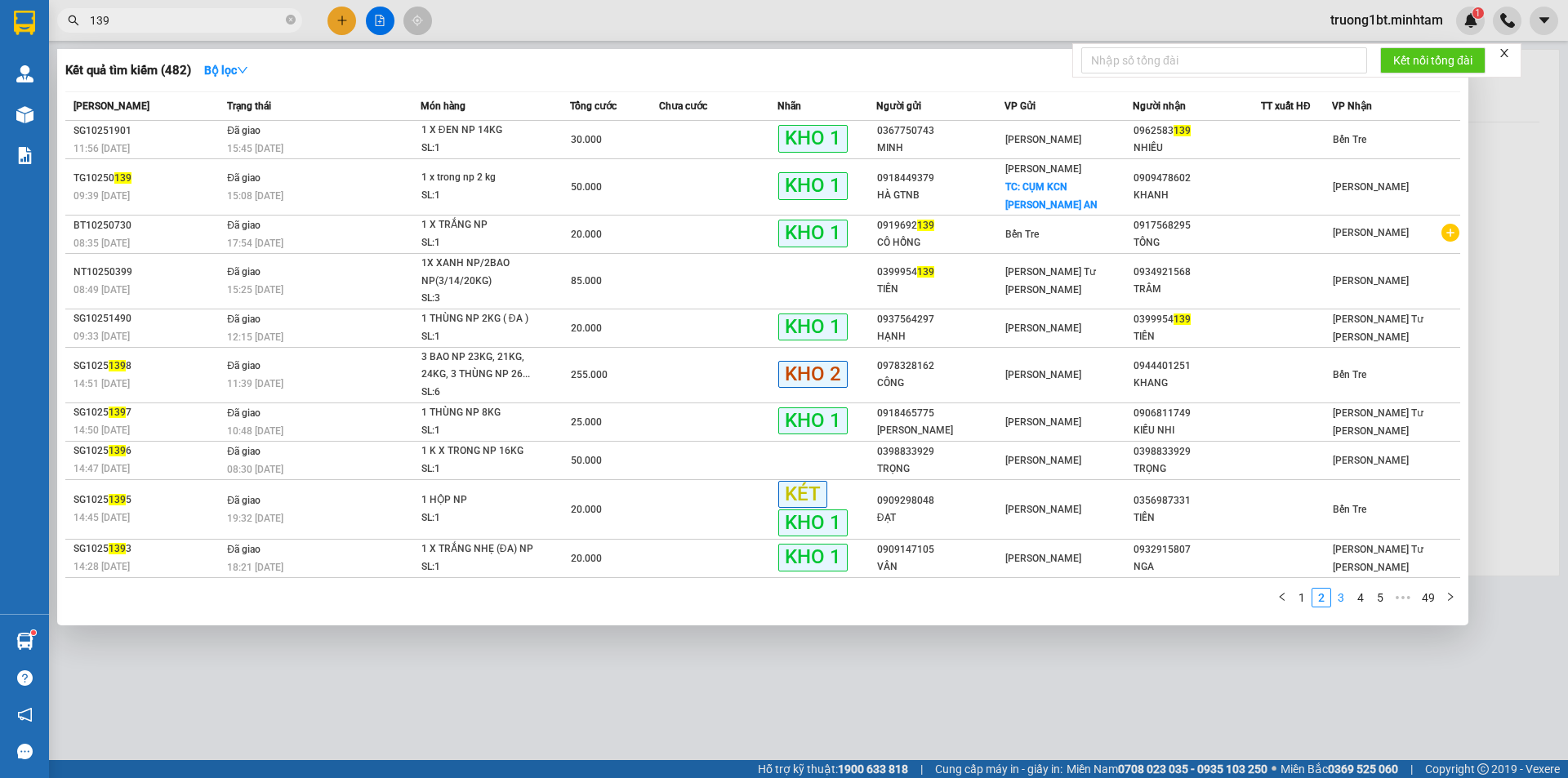
click at [1343, 588] on link "3" at bounding box center [1341, 597] width 18 height 18
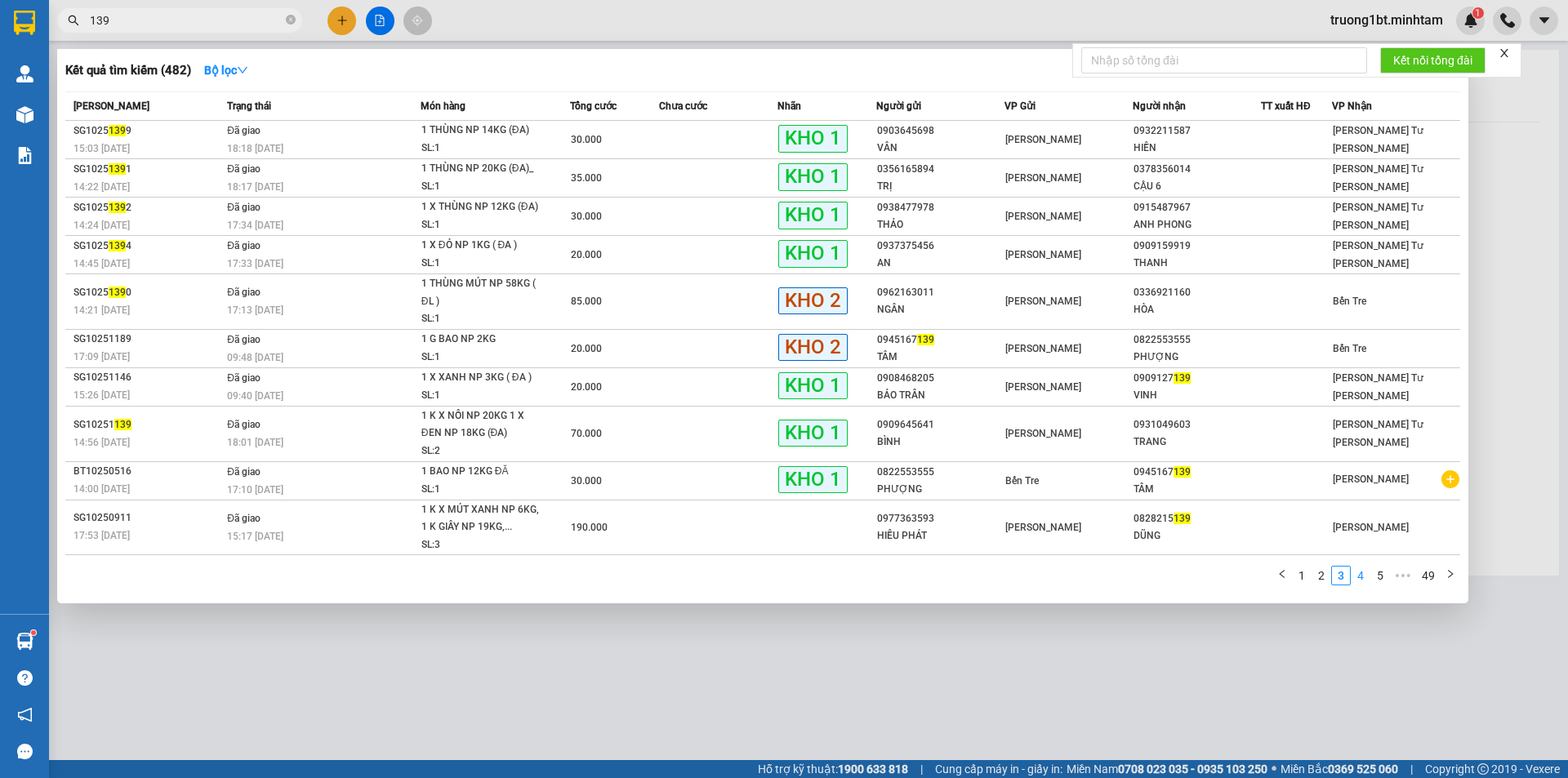
click at [1361, 580] on link "4" at bounding box center [1361, 576] width 18 height 18
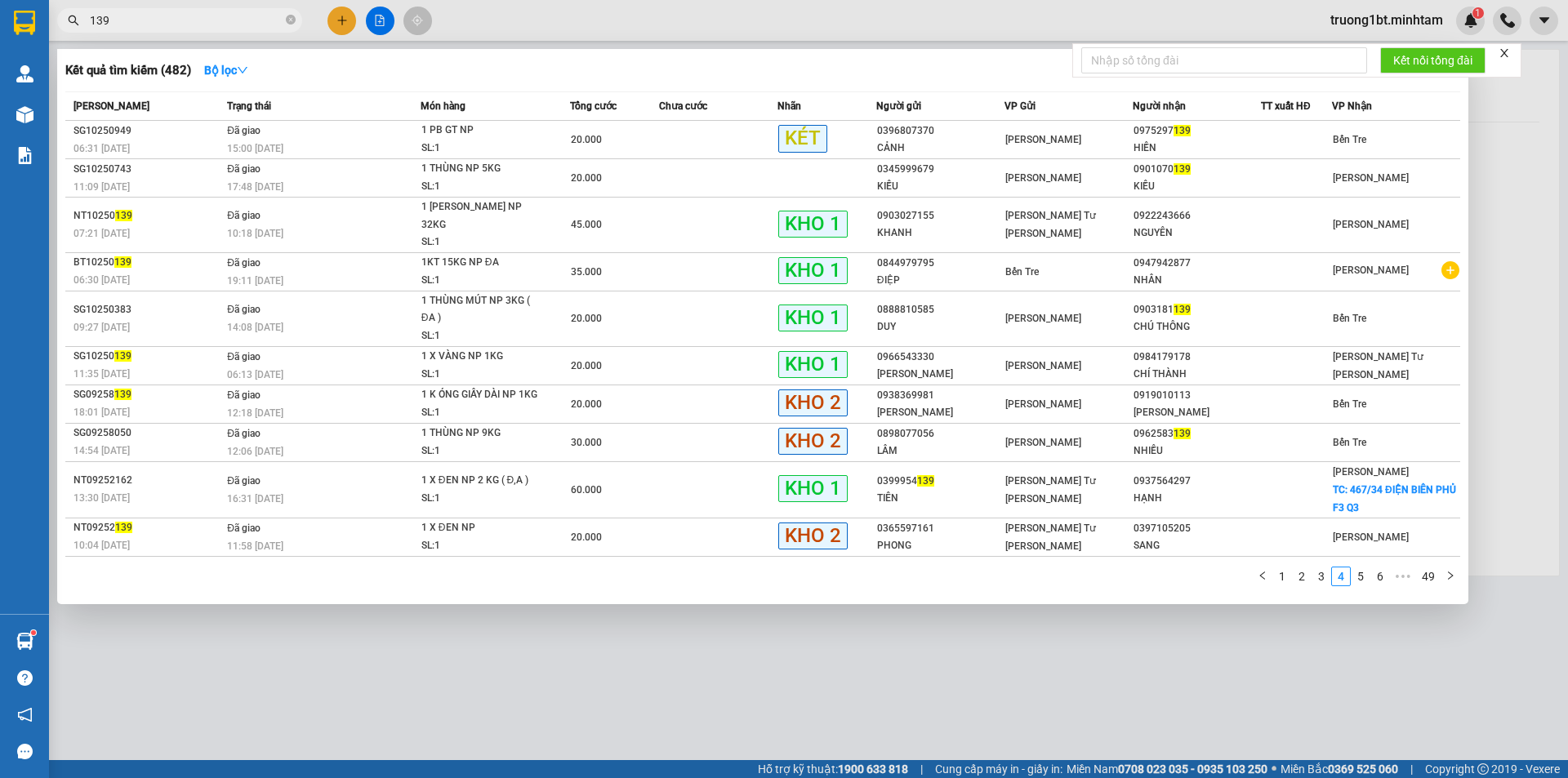
click at [88, 19] on span "139" at bounding box center [179, 20] width 245 height 24
click at [94, 20] on input "139" at bounding box center [186, 21] width 193 height 18
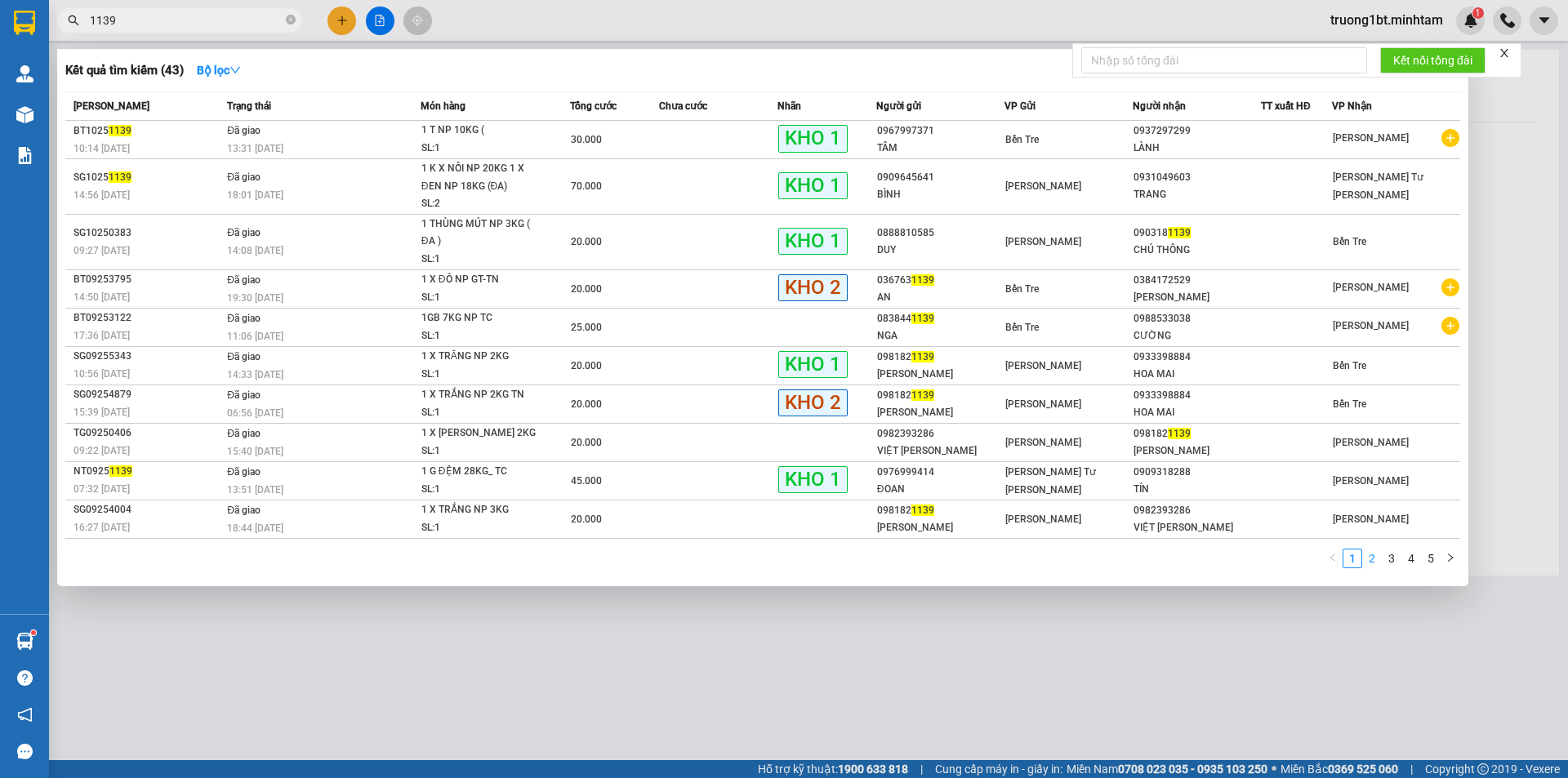
type input "1139"
click at [1376, 561] on link "2" at bounding box center [1372, 558] width 18 height 18
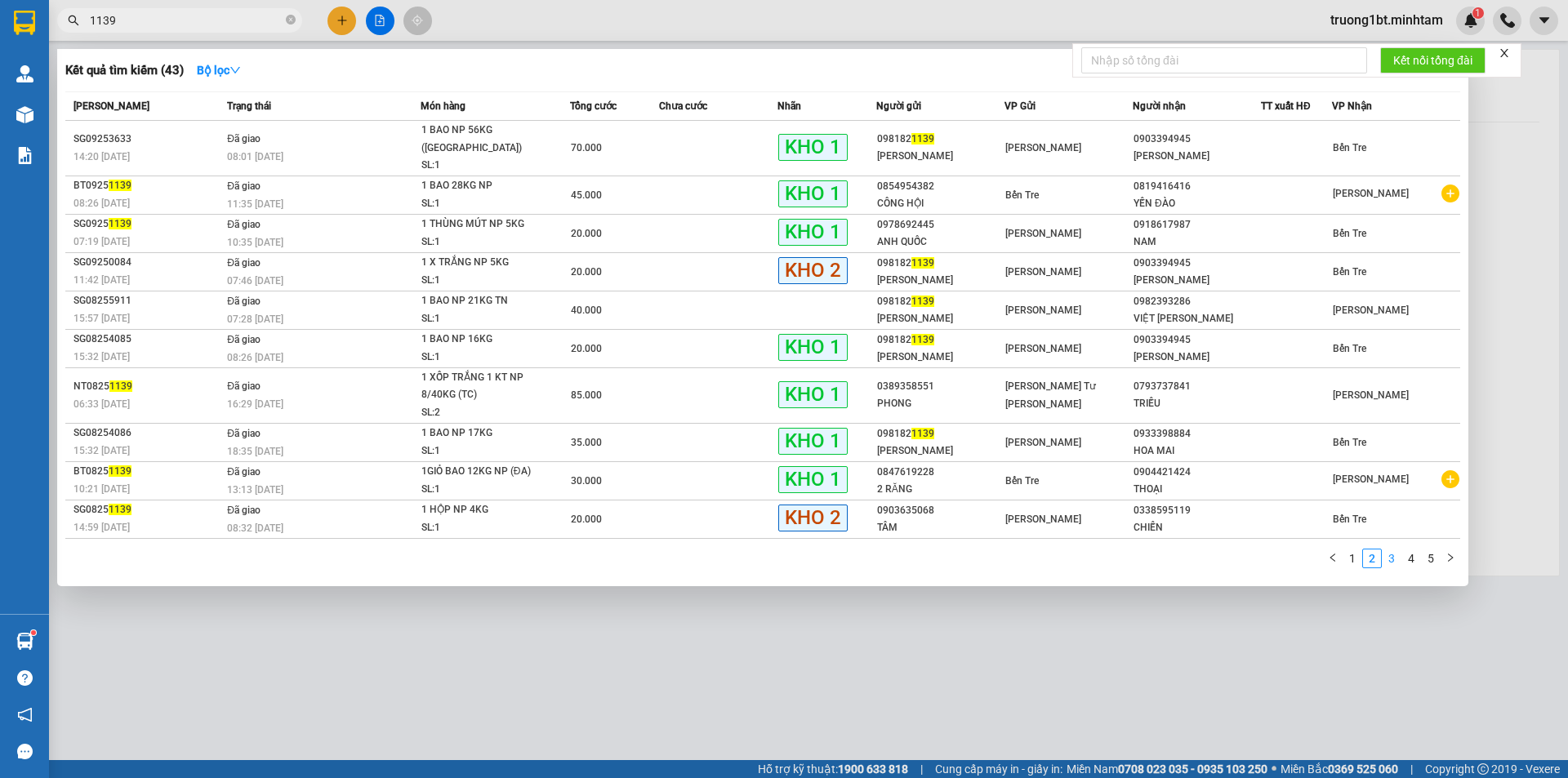
click at [1384, 549] on link "3" at bounding box center [1392, 558] width 18 height 18
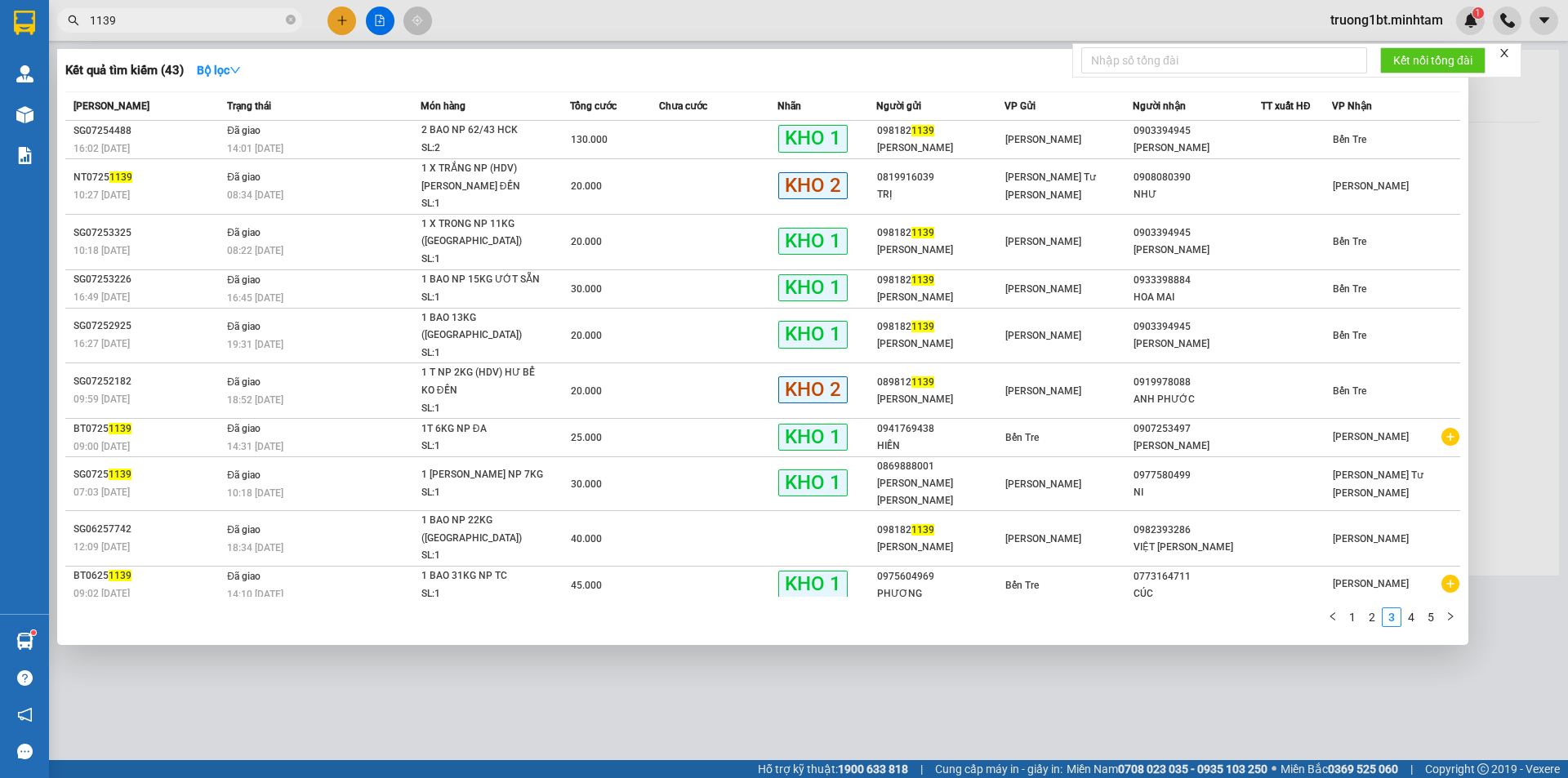
drag, startPoint x: 991, startPoint y: 638, endPoint x: 919, endPoint y: 623, distance: 73.5
click at [989, 639] on div at bounding box center [784, 389] width 1568 height 778
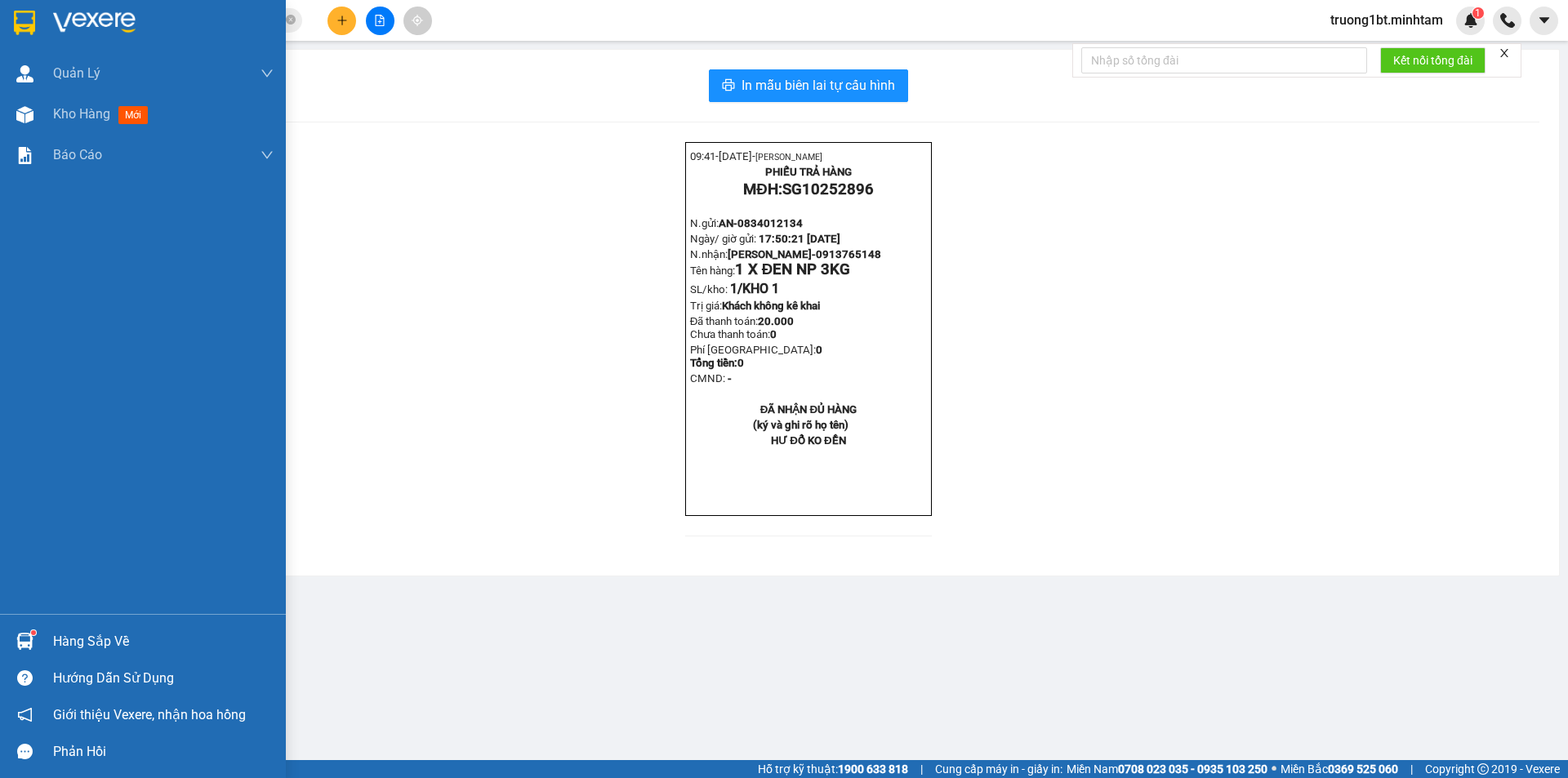
click at [20, 18] on img at bounding box center [24, 22] width 22 height 24
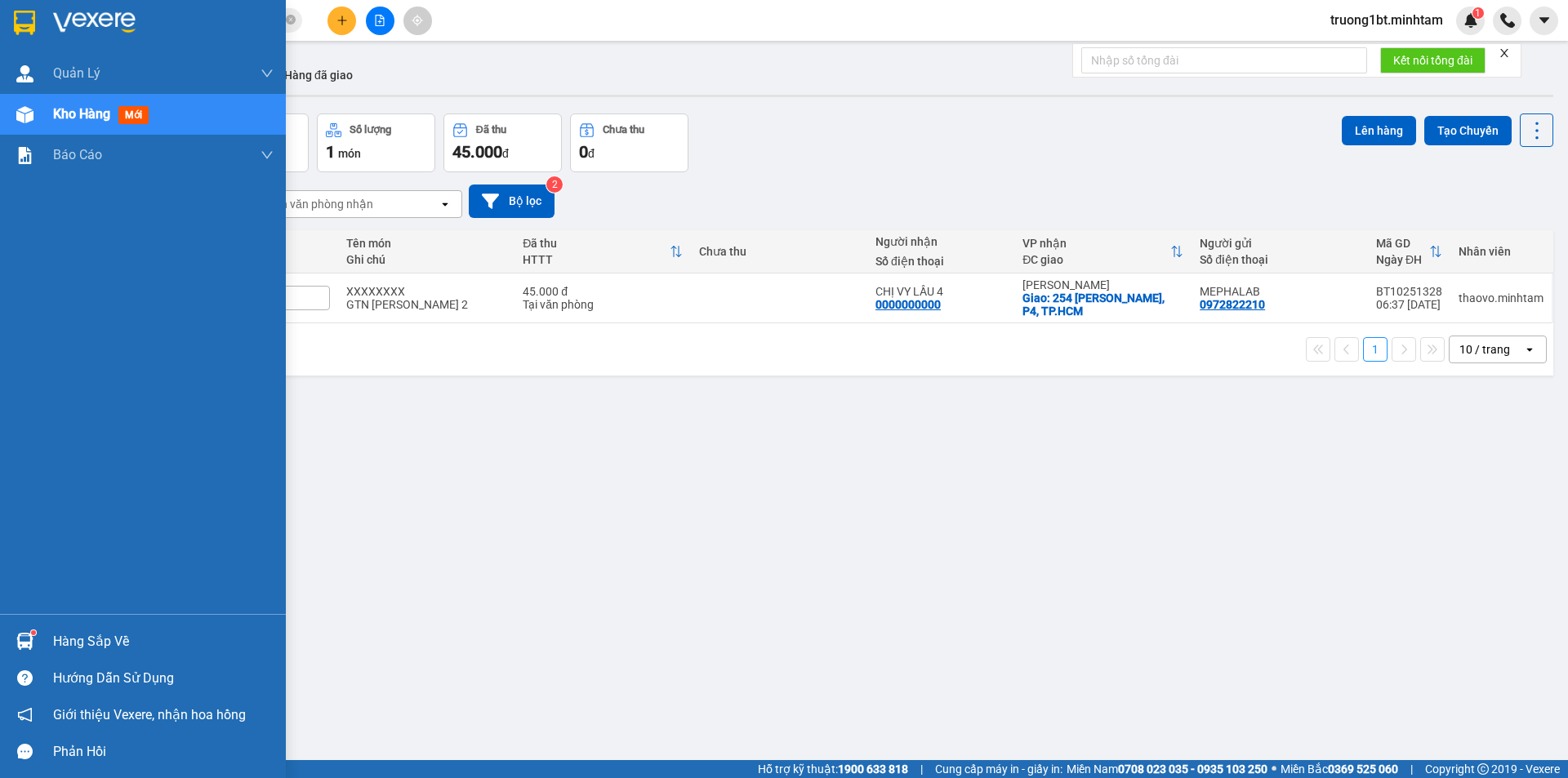
click at [14, 9] on div at bounding box center [24, 22] width 28 height 28
